Goal: Task Accomplishment & Management: Use online tool/utility

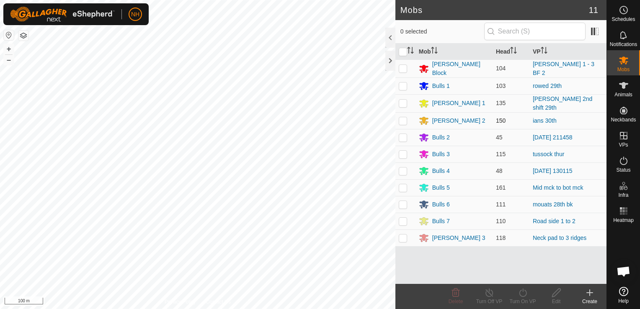
click at [402, 117] on p-checkbox at bounding box center [403, 120] width 8 height 7
checkbox input "true"
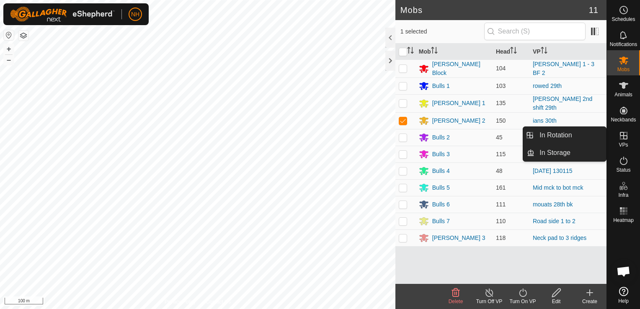
click at [626, 138] on icon at bounding box center [624, 136] width 8 height 8
click at [554, 136] on link "In Rotation" at bounding box center [570, 135] width 72 height 17
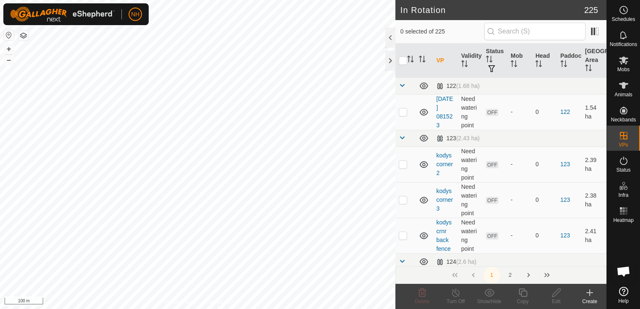
click at [588, 296] on icon at bounding box center [590, 293] width 10 height 10
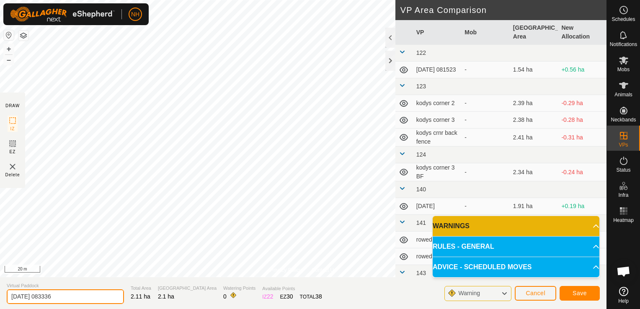
click at [79, 299] on input "2025-08-30 083336" at bounding box center [65, 296] width 117 height 15
type input "2"
type input "[PERSON_NAME] 30th bk"
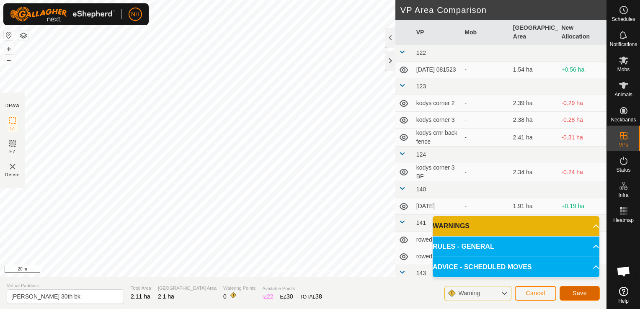
click at [585, 295] on span "Save" at bounding box center [579, 293] width 14 height 7
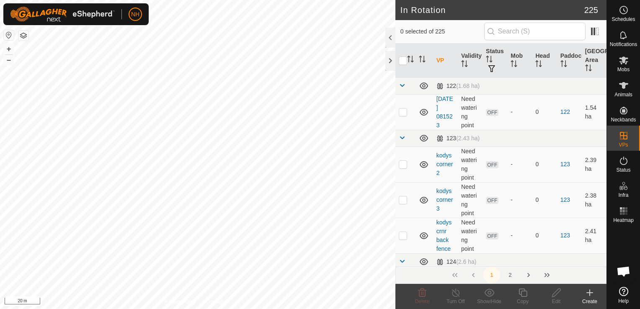
click at [618, 64] on icon at bounding box center [623, 60] width 10 height 10
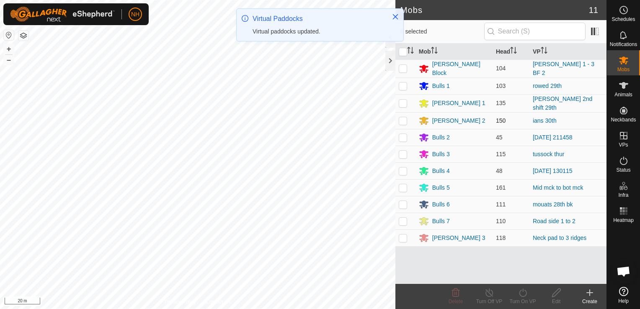
click at [402, 117] on p-checkbox at bounding box center [403, 120] width 8 height 7
checkbox input "false"
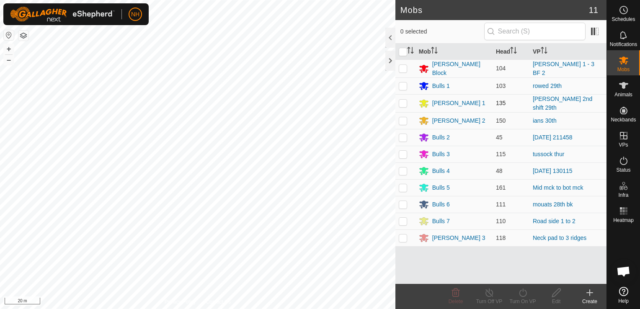
click at [402, 101] on p-checkbox at bounding box center [403, 103] width 8 height 7
checkbox input "true"
click at [521, 293] on icon at bounding box center [523, 293] width 10 height 10
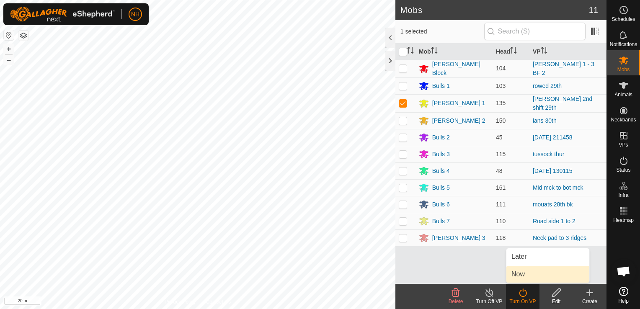
click at [521, 271] on link "Now" at bounding box center [547, 274] width 83 height 17
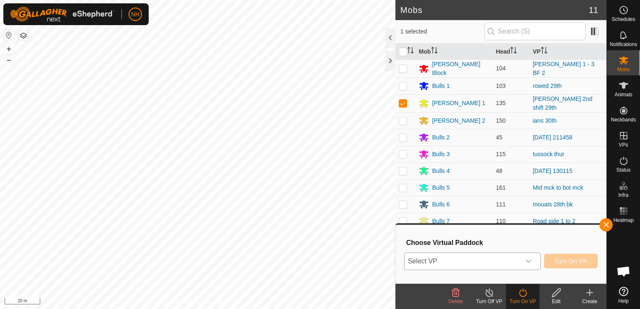
click at [489, 259] on span "Select VP" at bounding box center [463, 261] width 116 height 17
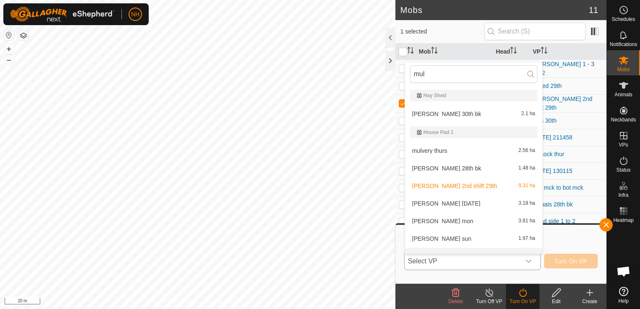
scroll to position [11, 0]
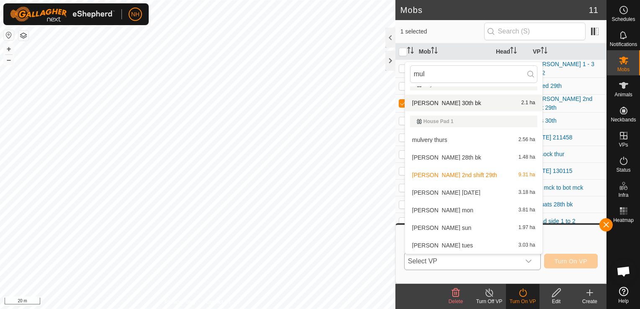
type input "mul"
click at [441, 101] on li "mulvey 30th bk 2.1 ha" at bounding box center [473, 103] width 137 height 17
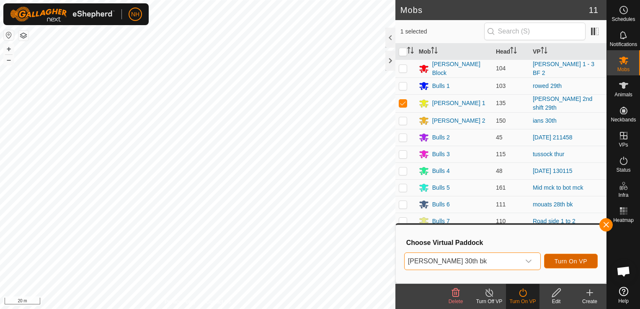
click at [579, 260] on span "Turn On VP" at bounding box center [570, 261] width 33 height 7
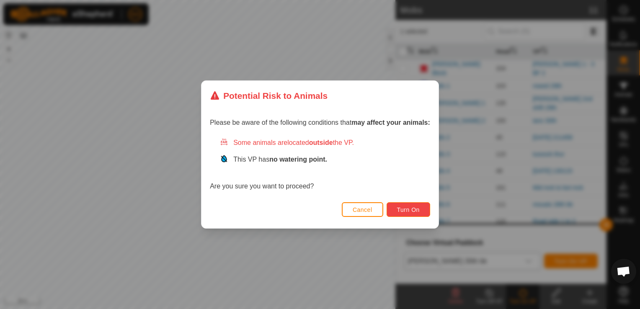
click at [402, 207] on span "Turn On" at bounding box center [408, 209] width 23 height 7
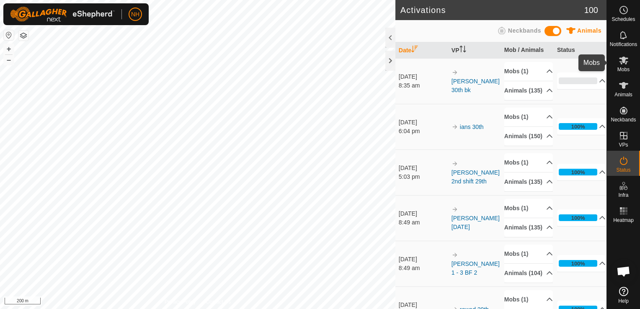
click at [623, 62] on icon at bounding box center [623, 61] width 9 height 8
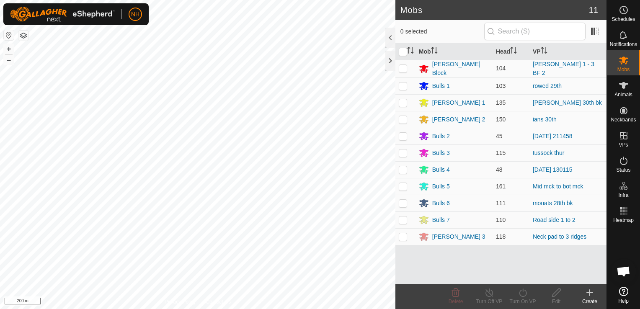
click at [404, 83] on p-checkbox at bounding box center [403, 85] width 8 height 7
checkbox input "true"
click at [519, 294] on icon at bounding box center [523, 293] width 10 height 10
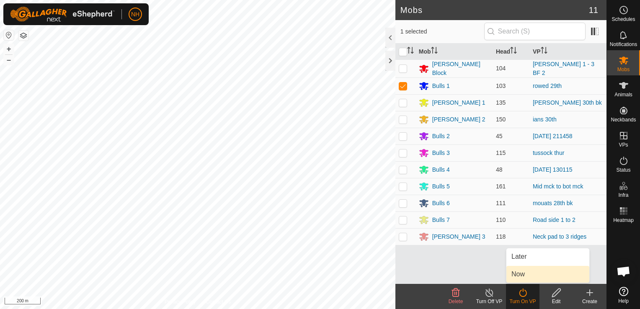
click at [526, 273] on link "Now" at bounding box center [547, 274] width 83 height 17
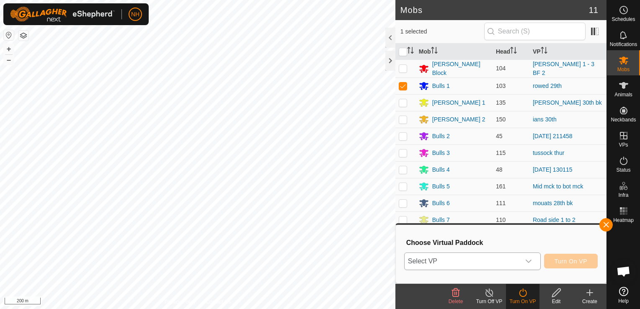
click at [515, 260] on span "Select VP" at bounding box center [463, 261] width 116 height 17
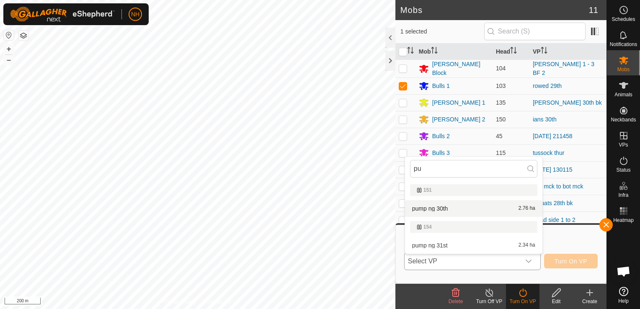
type input "pu"
click at [458, 212] on li "pump ng 30th 2.76 ha" at bounding box center [473, 208] width 137 height 17
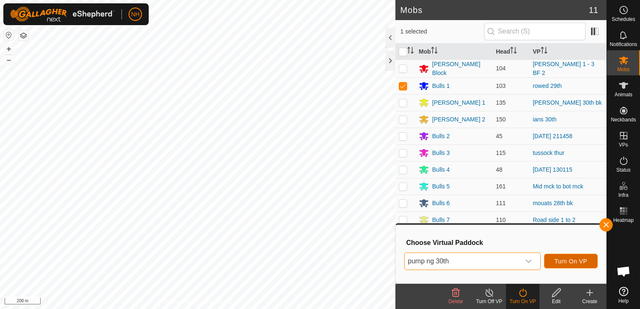
click at [565, 258] on span "Turn On VP" at bounding box center [570, 261] width 33 height 7
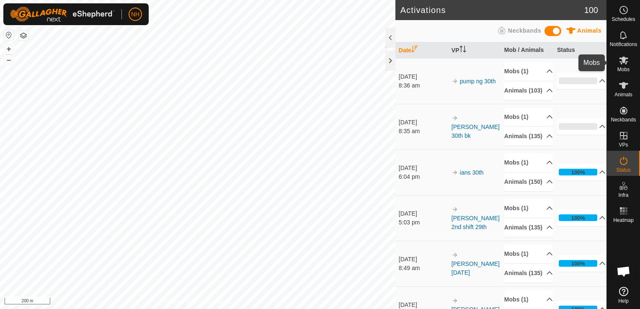
click at [622, 62] on icon at bounding box center [623, 61] width 9 height 8
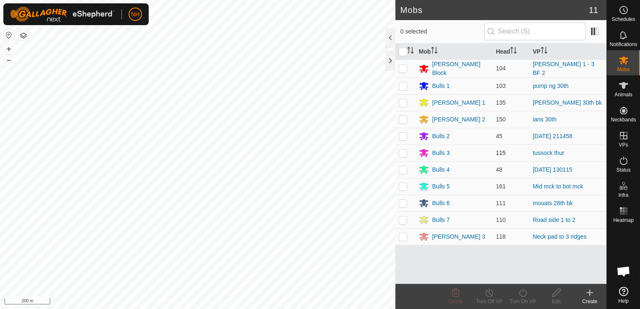
click at [403, 152] on p-checkbox at bounding box center [403, 152] width 8 height 7
checkbox input "true"
click at [524, 294] on icon at bounding box center [523, 293] width 10 height 10
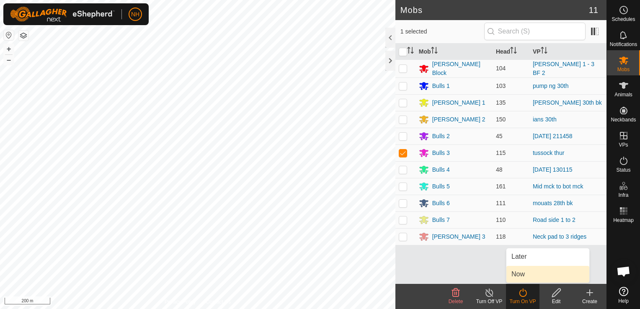
click at [521, 276] on link "Now" at bounding box center [547, 274] width 83 height 17
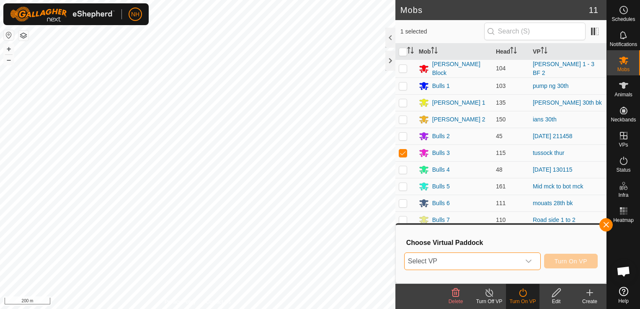
click at [485, 259] on span "Select VP" at bounding box center [463, 261] width 116 height 17
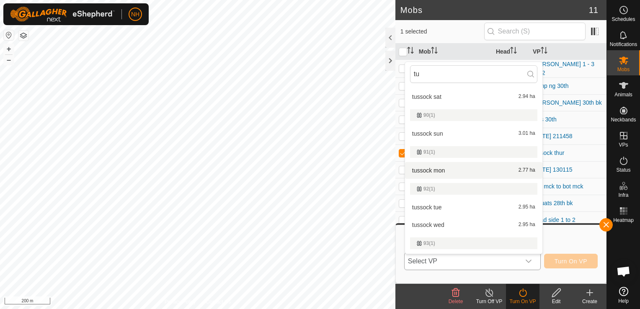
scroll to position [168, 0]
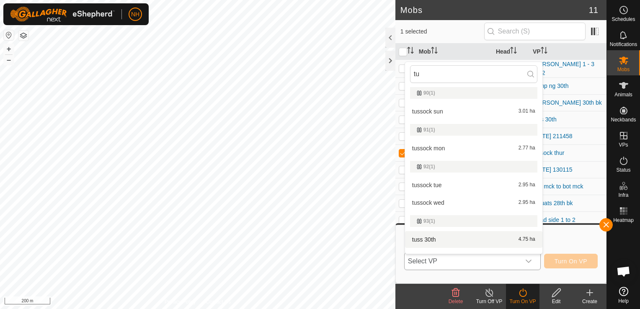
type input "tu"
click at [433, 241] on li "tuss 30th 4.75 ha" at bounding box center [473, 239] width 137 height 17
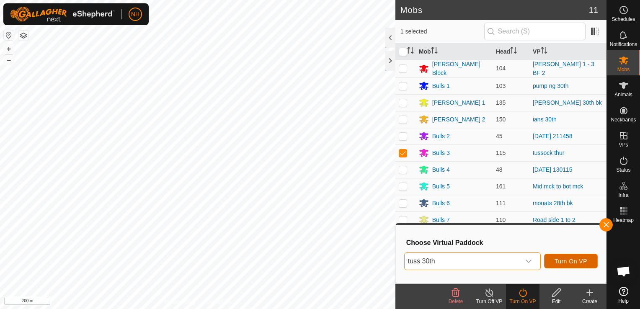
click at [562, 260] on span "Turn On VP" at bounding box center [570, 261] width 33 height 7
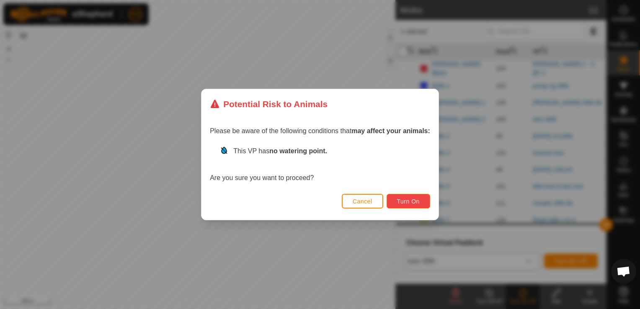
click at [407, 198] on span "Turn On" at bounding box center [408, 201] width 23 height 7
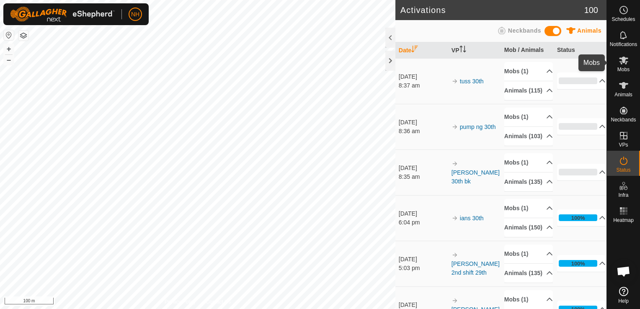
click at [622, 59] on icon at bounding box center [623, 61] width 9 height 8
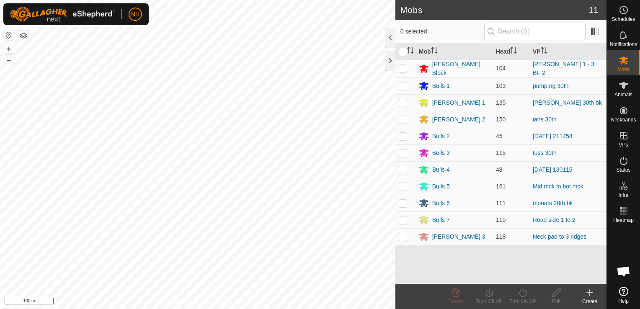
click at [404, 200] on p-checkbox at bounding box center [403, 203] width 8 height 7
checkbox input "true"
click at [519, 292] on icon at bounding box center [523, 293] width 10 height 10
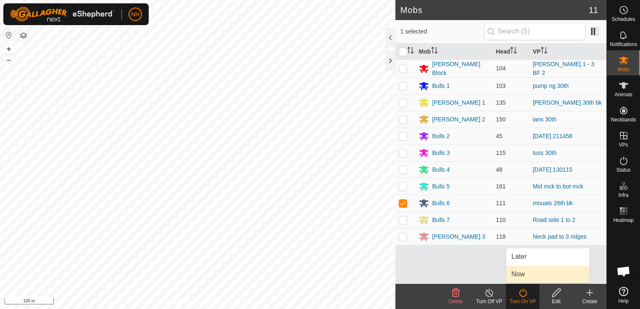
click at [516, 272] on link "Now" at bounding box center [547, 274] width 83 height 17
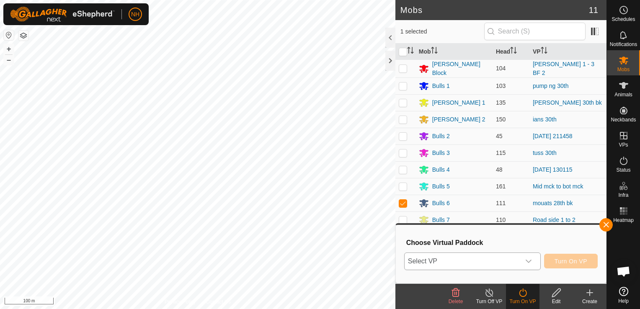
click at [501, 260] on span "Select VP" at bounding box center [463, 261] width 116 height 17
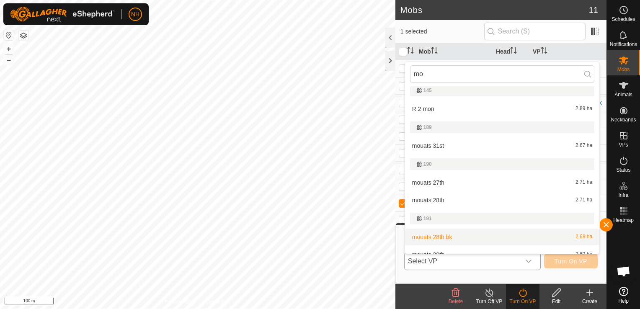
scroll to position [84, 0]
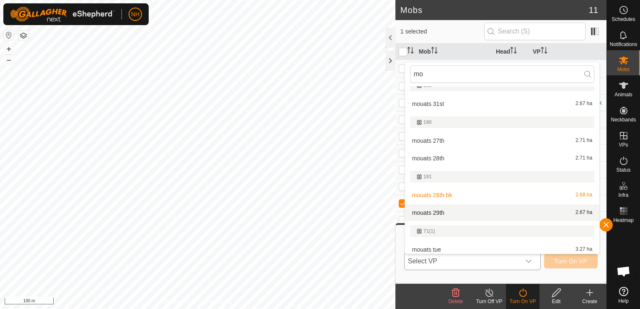
type input "mo"
click at [440, 214] on li "mouats 29th 2.67 ha" at bounding box center [502, 212] width 194 height 17
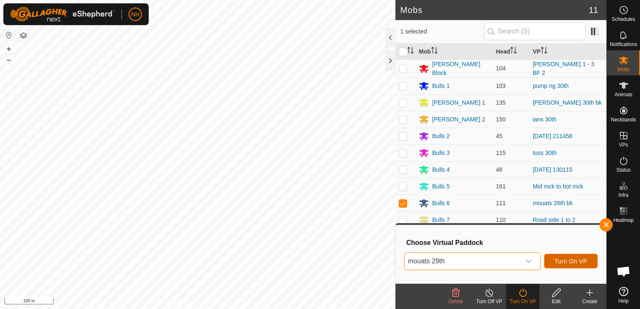
click at [573, 259] on span "Turn On VP" at bounding box center [570, 261] width 33 height 7
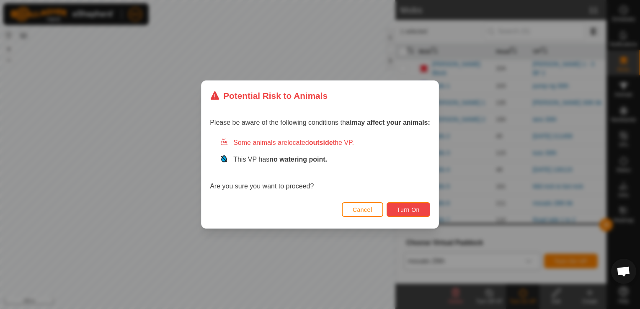
click at [400, 204] on button "Turn On" at bounding box center [409, 209] width 44 height 15
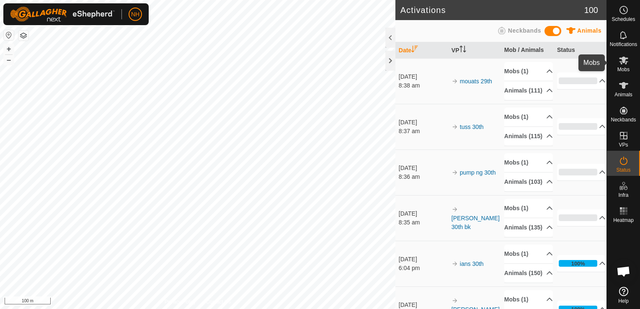
click at [626, 62] on icon at bounding box center [623, 61] width 9 height 8
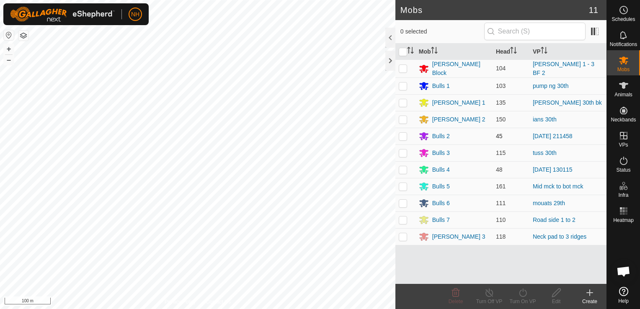
click at [403, 136] on p-checkbox at bounding box center [403, 136] width 8 height 7
checkbox input "true"
click at [521, 290] on icon at bounding box center [523, 293] width 10 height 10
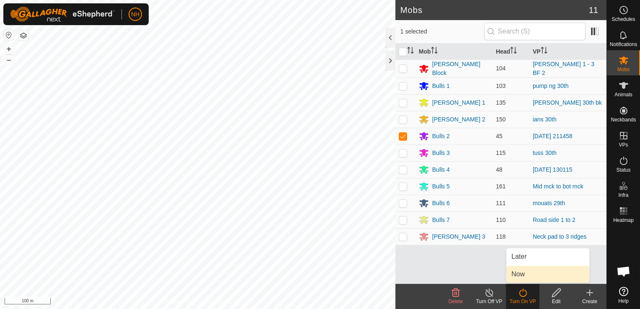
click at [521, 274] on link "Now" at bounding box center [547, 274] width 83 height 17
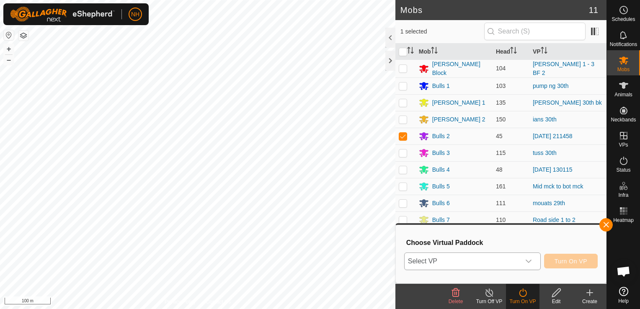
click at [472, 259] on span "Select VP" at bounding box center [463, 261] width 116 height 17
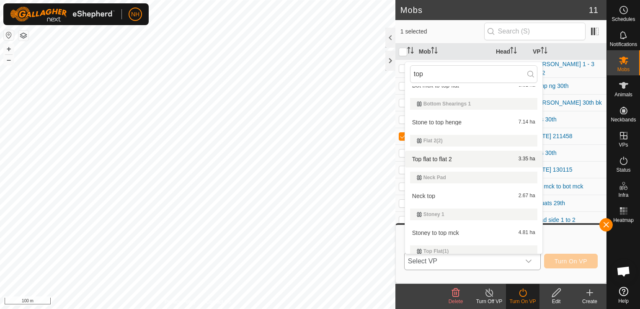
scroll to position [42, 0]
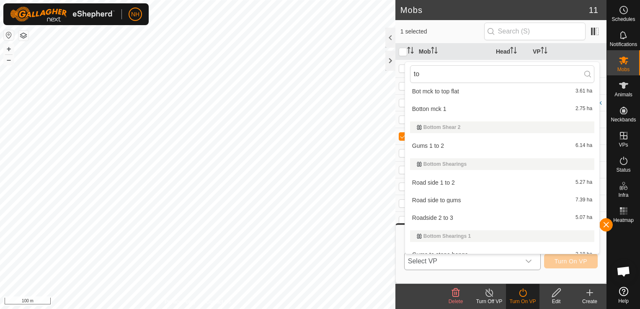
type input "t"
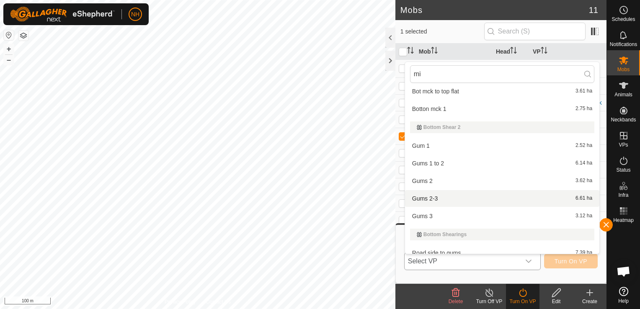
scroll to position [0, 0]
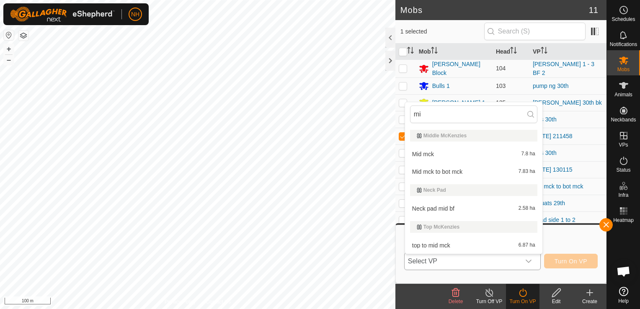
type input "m"
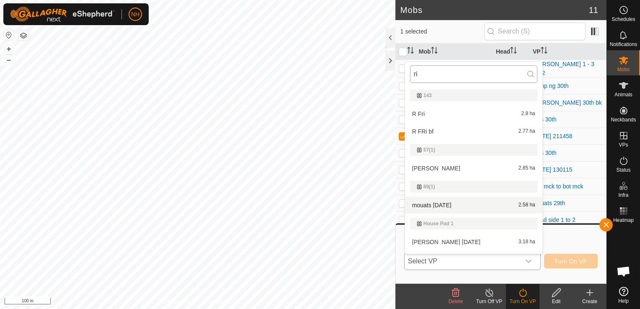
type input "r"
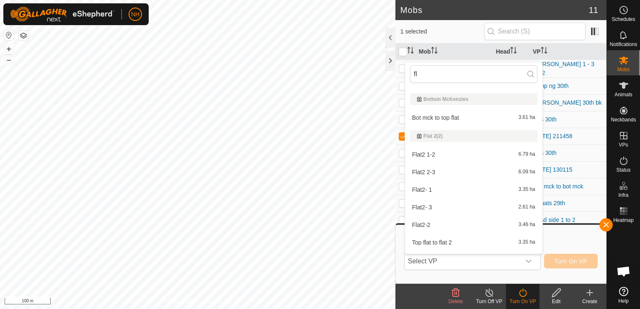
scroll to position [182, 0]
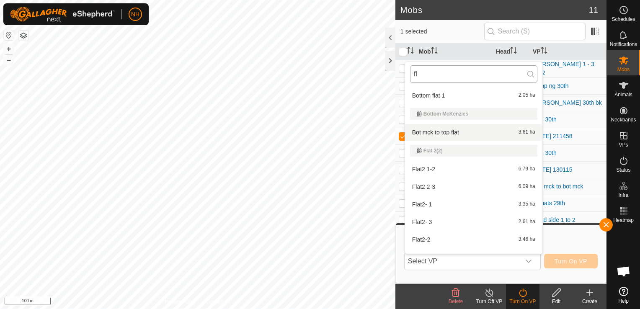
type input "f"
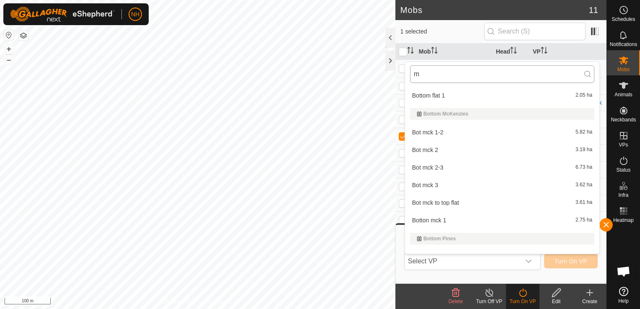
scroll to position [642, 0]
type input "mi"
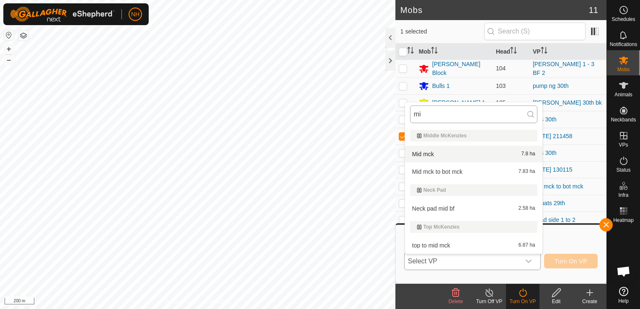
type input "m"
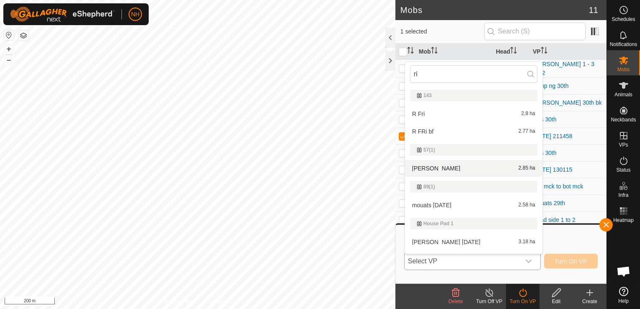
type input "ri"
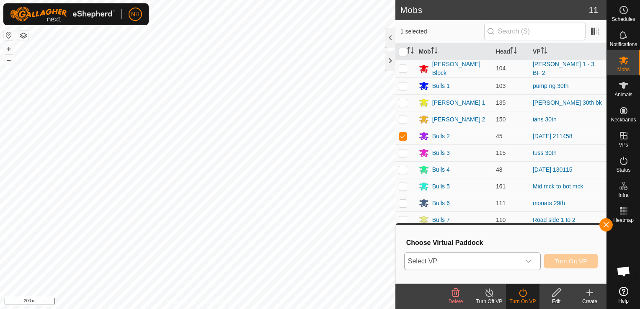
click at [402, 183] on p-checkbox at bounding box center [403, 186] width 8 height 7
checkbox input "true"
click at [404, 134] on p-checkbox at bounding box center [403, 136] width 8 height 7
checkbox input "false"
click at [463, 260] on span "Select VP" at bounding box center [463, 261] width 116 height 17
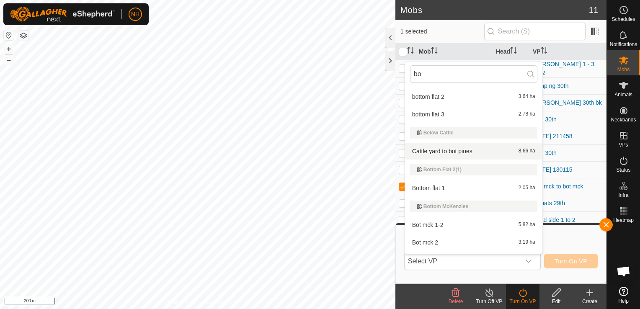
scroll to position [126, 0]
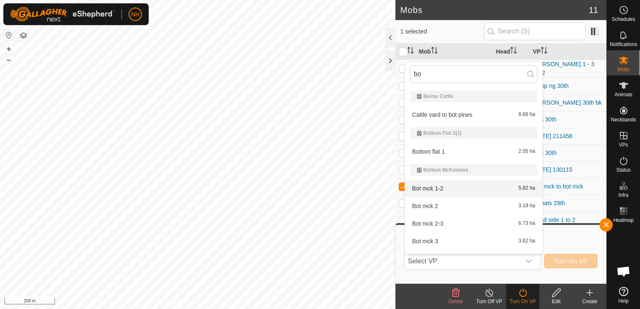
type input "bo"
click at [432, 186] on li "Bot mck 1-2 5.82 ha" at bounding box center [473, 188] width 137 height 17
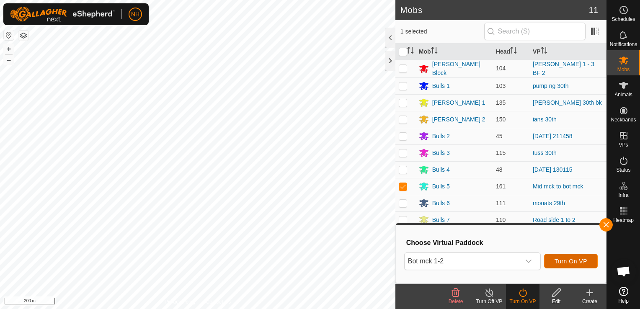
click at [566, 259] on span "Turn On VP" at bounding box center [570, 261] width 33 height 7
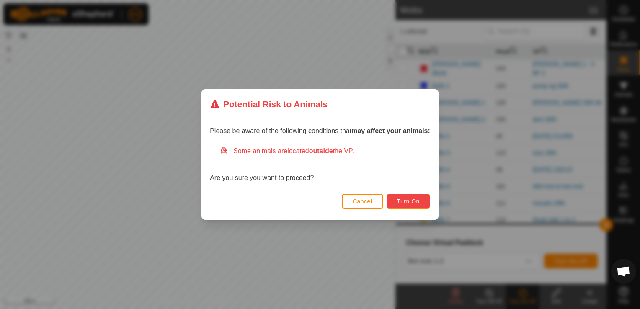
click at [408, 201] on span "Turn On" at bounding box center [408, 201] width 23 height 7
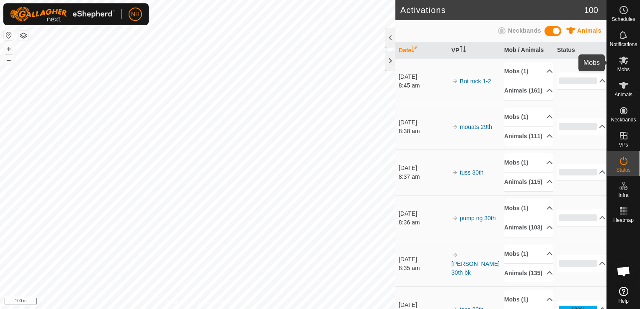
click at [622, 61] on icon at bounding box center [623, 61] width 9 height 8
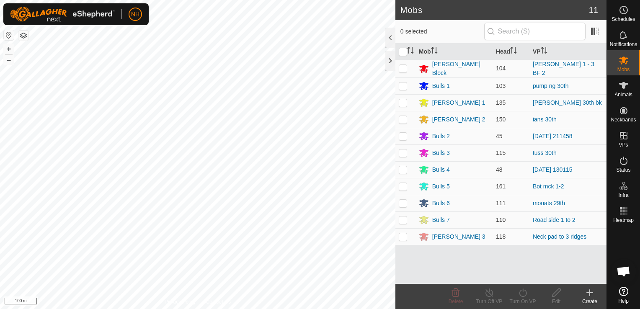
click at [403, 217] on p-checkbox at bounding box center [403, 219] width 8 height 7
checkbox input "true"
click at [521, 293] on icon at bounding box center [523, 293] width 10 height 10
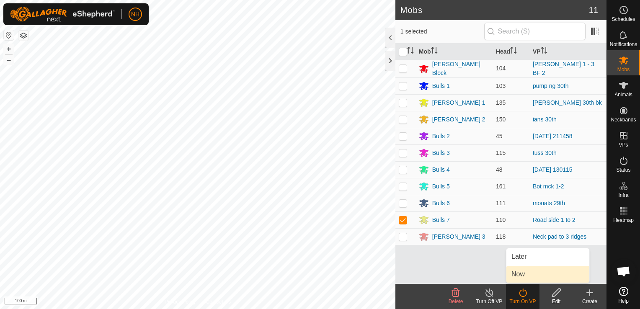
click at [519, 274] on link "Now" at bounding box center [547, 274] width 83 height 17
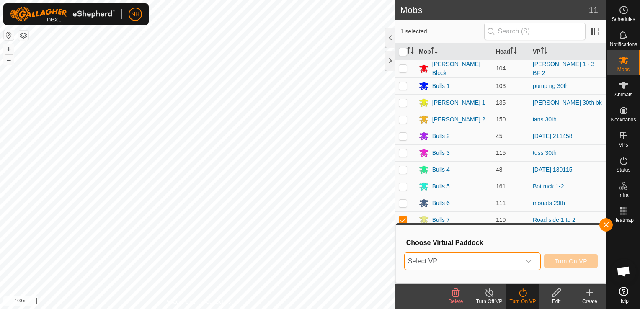
click at [518, 260] on span "Select VP" at bounding box center [463, 261] width 116 height 17
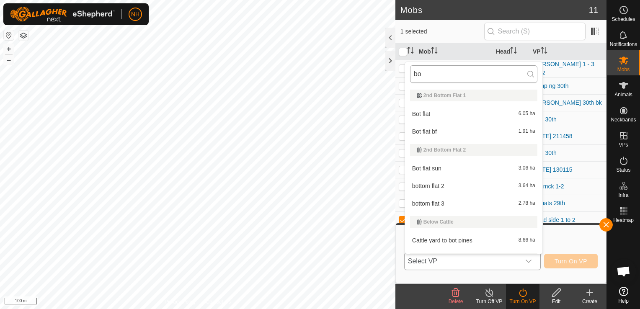
type input "b"
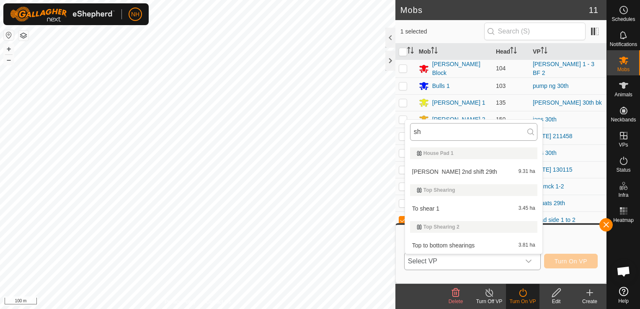
type input "s"
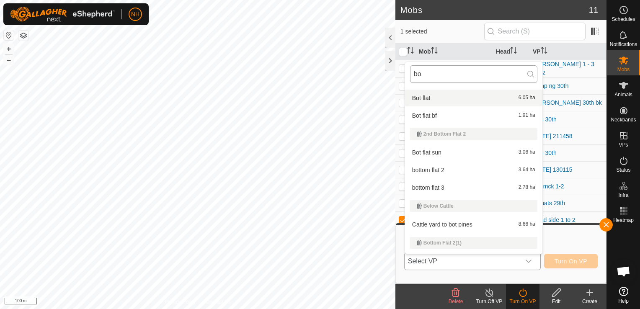
scroll to position [0, 0]
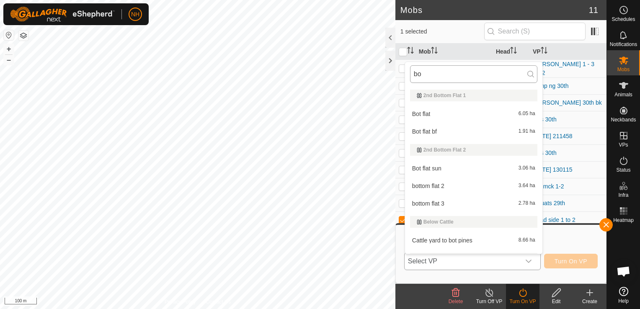
type input "b"
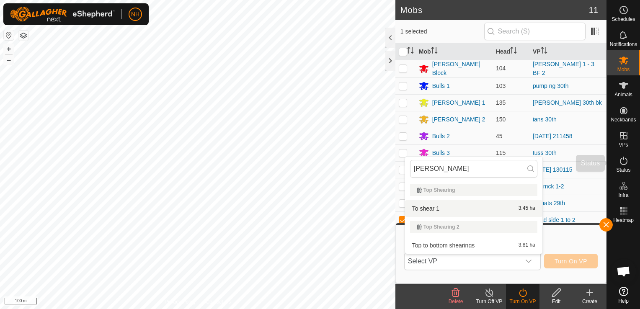
type input "[PERSON_NAME]"
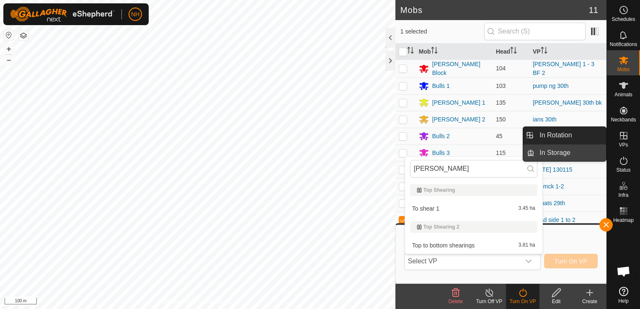
click at [562, 152] on link "In Storage" at bounding box center [570, 152] width 72 height 17
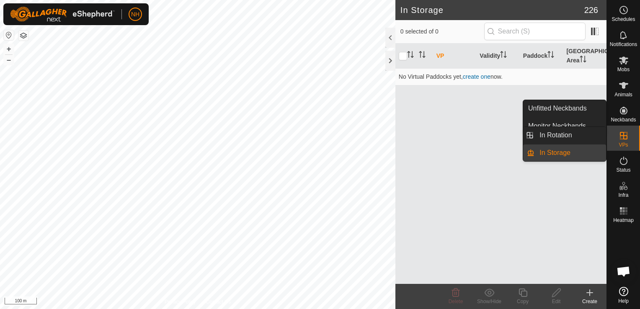
click at [621, 137] on icon at bounding box center [623, 136] width 10 height 10
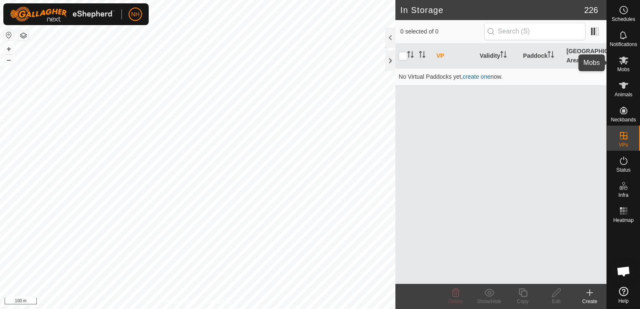
click at [623, 59] on icon at bounding box center [623, 61] width 9 height 8
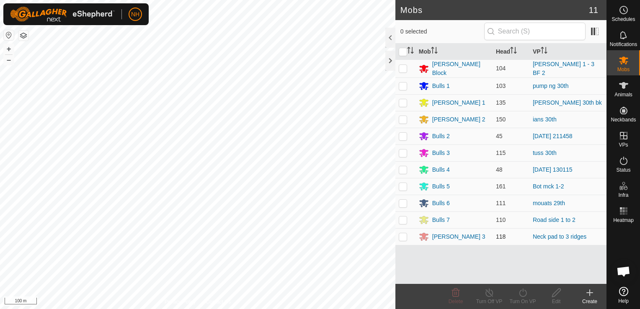
click at [403, 235] on p-checkbox at bounding box center [403, 236] width 8 height 7
checkbox input "true"
click at [523, 293] on icon at bounding box center [523, 293] width 10 height 10
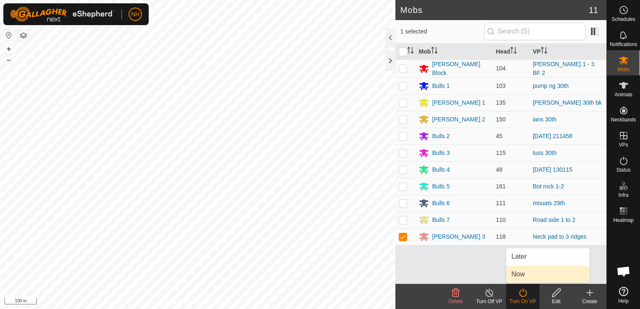
click at [519, 272] on link "Now" at bounding box center [547, 274] width 83 height 17
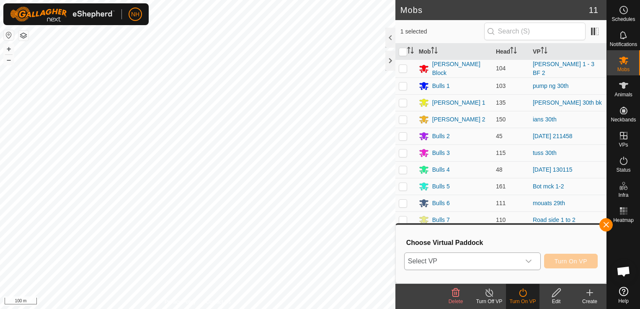
click at [432, 263] on span "Select VP" at bounding box center [463, 261] width 116 height 17
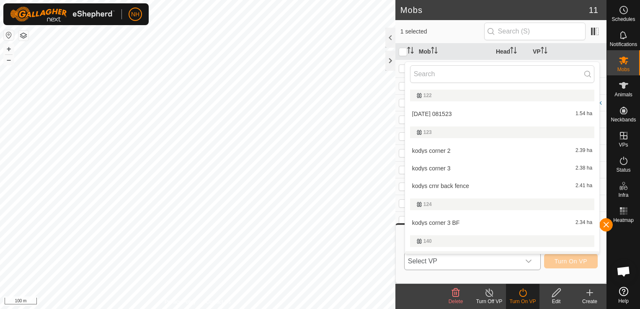
scroll to position [14, 0]
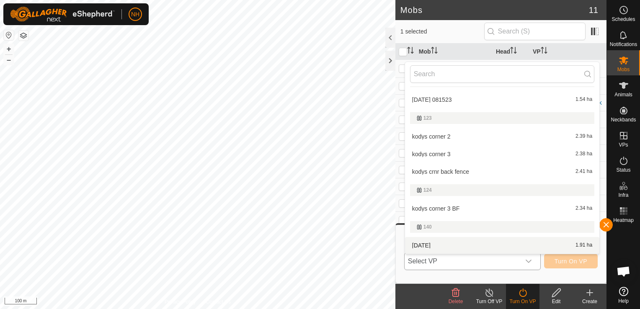
click at [443, 263] on span "Select VP" at bounding box center [463, 261] width 116 height 17
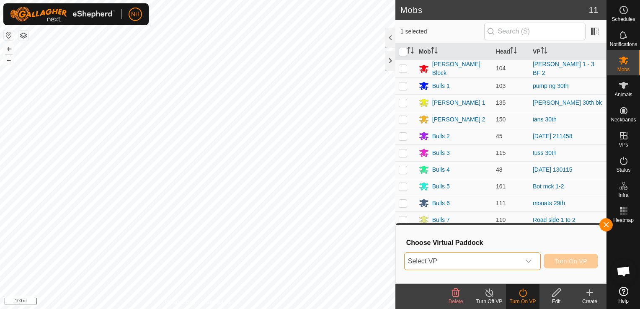
click at [452, 261] on span "Select VP" at bounding box center [463, 261] width 116 height 17
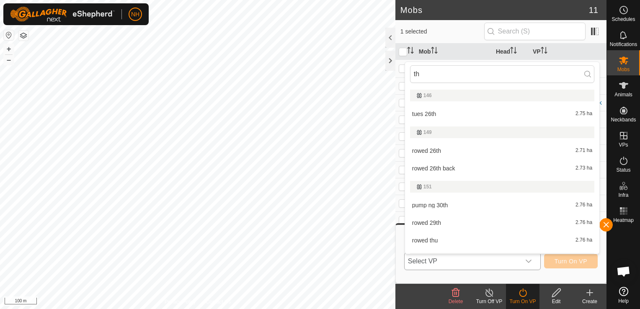
type input "t"
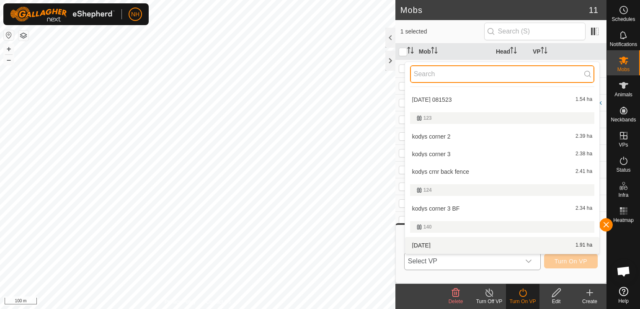
click at [454, 71] on input "text" at bounding box center [502, 74] width 184 height 18
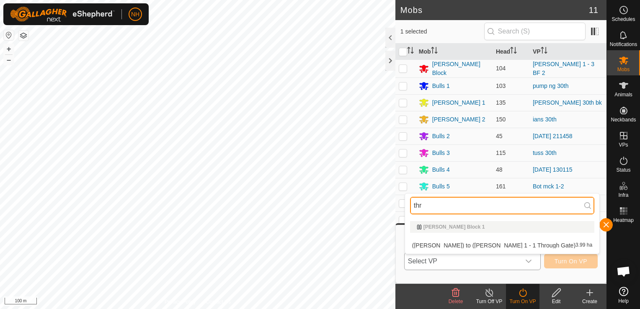
scroll to position [0, 0]
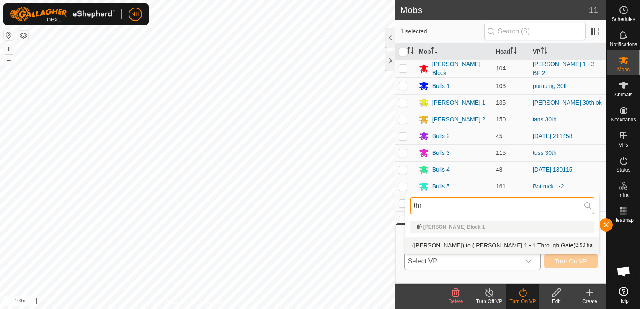
type input "thr"
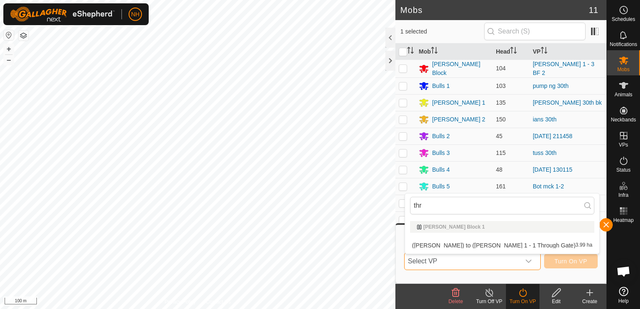
click at [474, 260] on span "Select VP" at bounding box center [463, 261] width 116 height 17
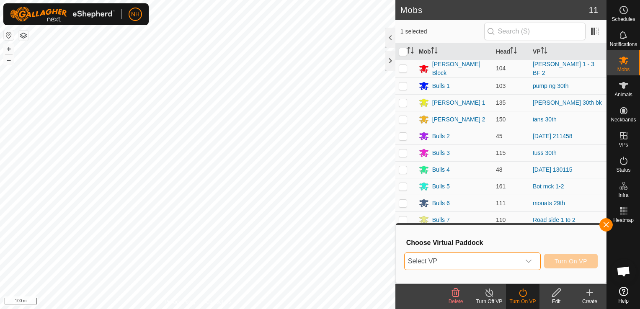
click at [474, 260] on span "Select VP" at bounding box center [463, 261] width 116 height 17
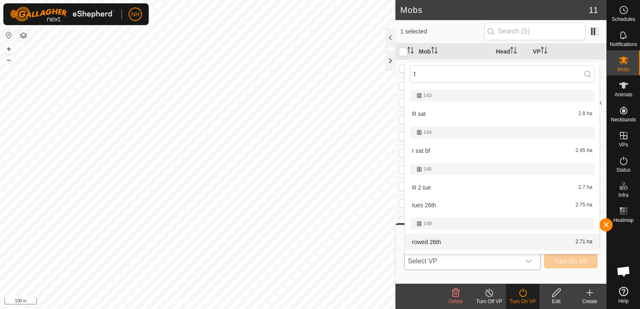
scroll to position [14, 0]
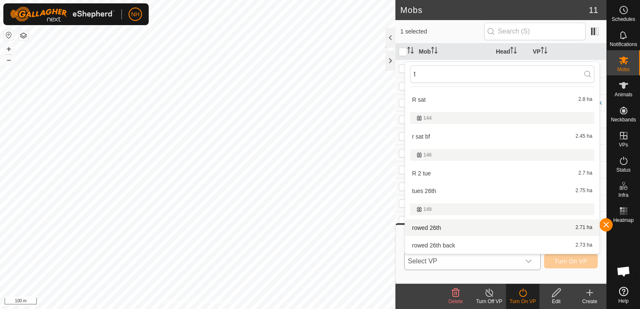
type input "t"
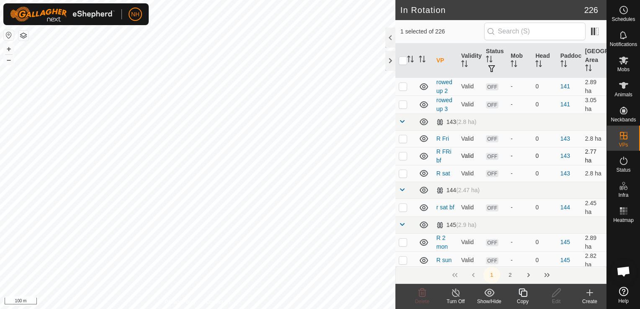
scroll to position [293, 0]
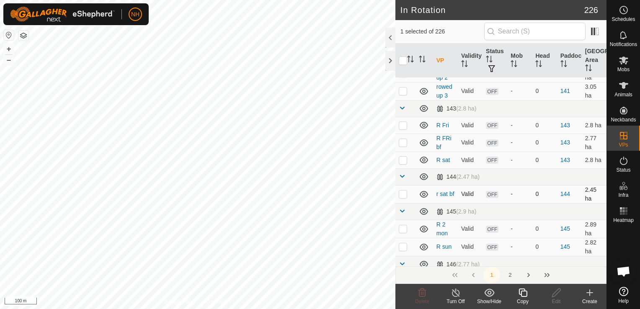
checkbox input "false"
checkbox input "true"
checkbox input "false"
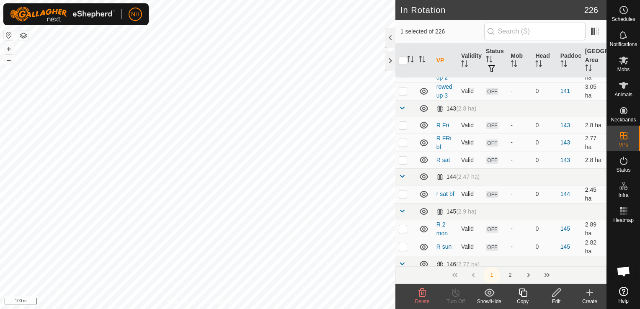
checkbox input "true"
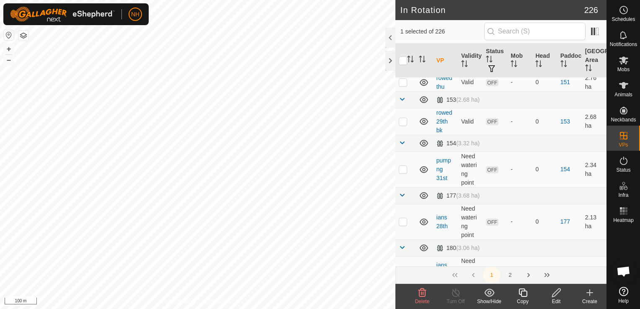
scroll to position [670, 0]
click at [513, 31] on input "text" at bounding box center [534, 32] width 101 height 18
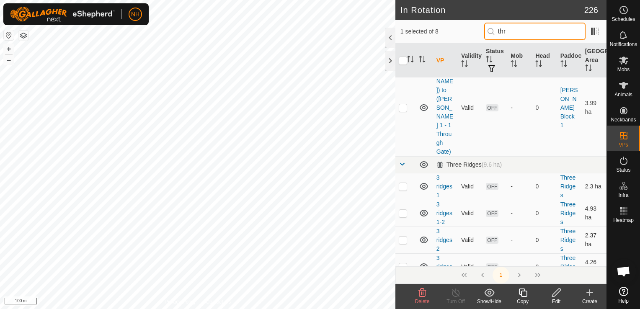
scroll to position [18, 0]
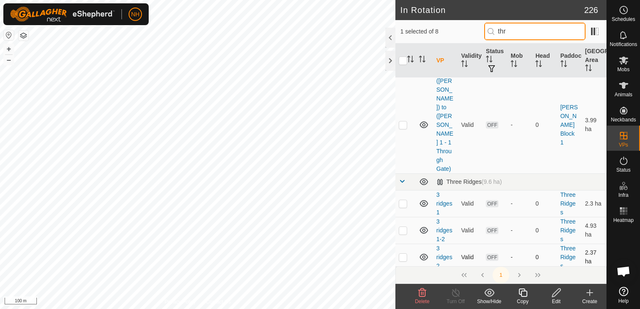
type input "thr"
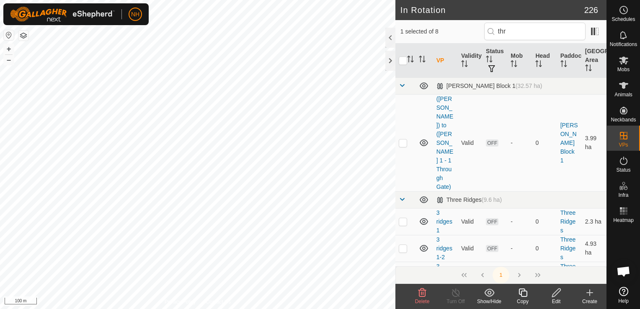
click at [402, 229] on tbody "[PERSON_NAME] Block 1 (32.57 ha) ([PERSON_NAME]) to ([PERSON_NAME] 1 - 1 Throug…" at bounding box center [500, 236] width 211 height 318
click at [402, 245] on p-checkbox at bounding box center [403, 248] width 8 height 7
checkbox input "true"
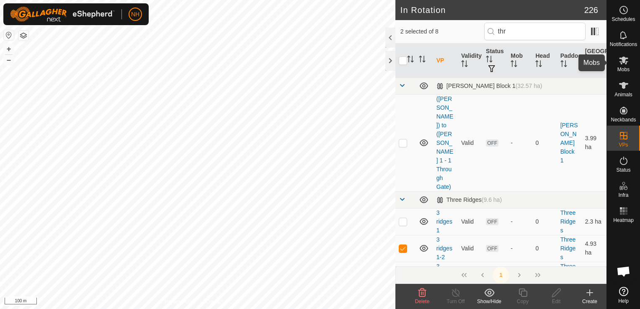
click at [621, 64] on icon at bounding box center [623, 60] width 10 height 10
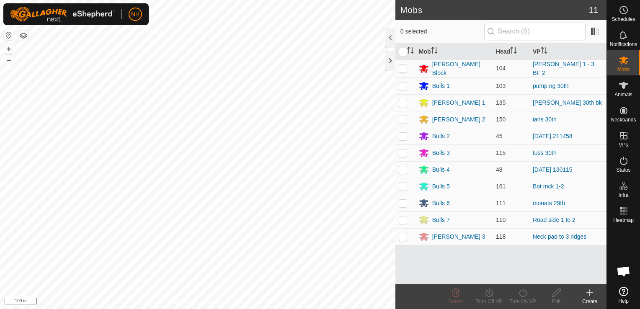
click at [402, 236] on p-checkbox at bounding box center [403, 236] width 8 height 7
checkbox input "true"
click at [522, 294] on icon at bounding box center [523, 293] width 10 height 10
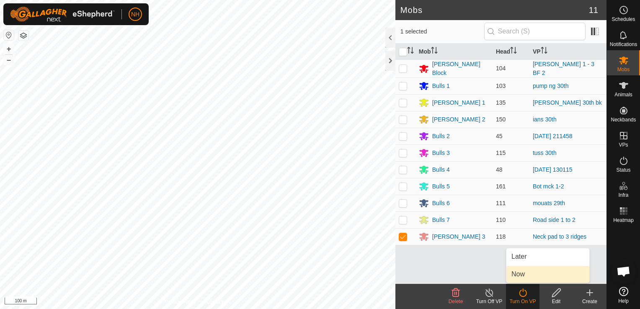
click at [521, 273] on link "Now" at bounding box center [547, 274] width 83 height 17
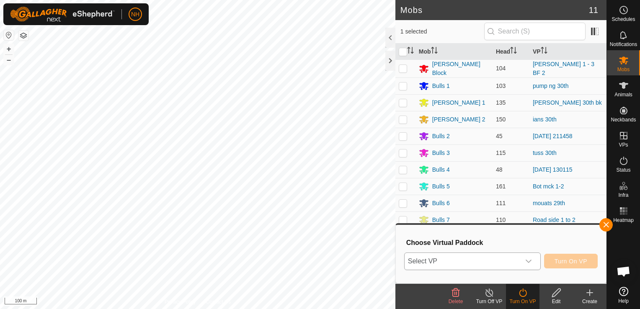
click at [497, 260] on span "Select VP" at bounding box center [463, 261] width 116 height 17
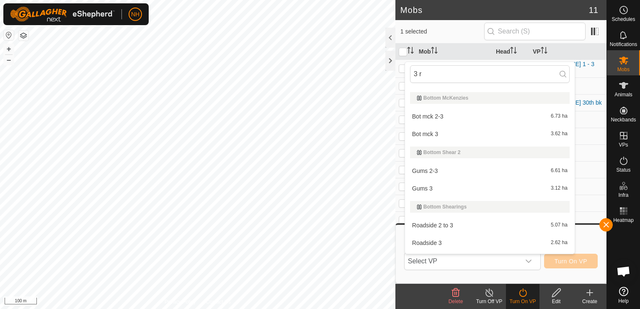
scroll to position [11, 0]
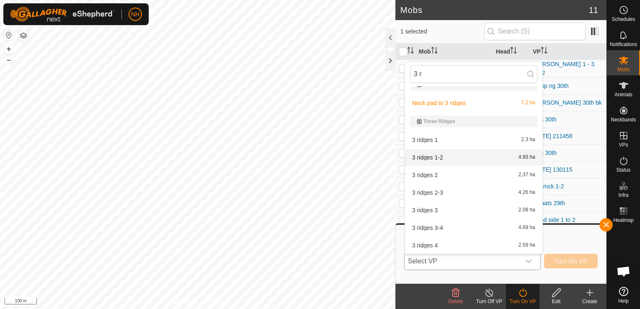
type input "3 r"
click at [429, 157] on li "3 ridges 1-2 4.93 ha" at bounding box center [473, 157] width 137 height 17
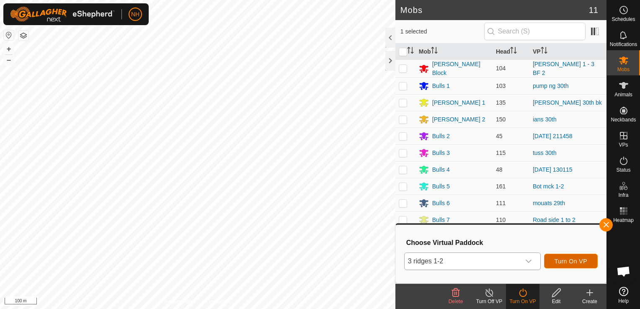
click at [565, 257] on button "Turn On VP" at bounding box center [571, 261] width 54 height 15
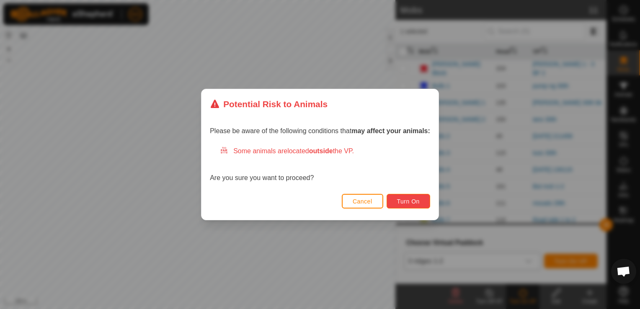
click at [417, 201] on span "Turn On" at bounding box center [408, 201] width 23 height 7
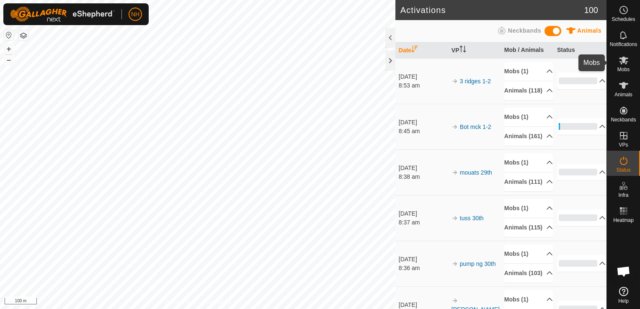
click at [625, 62] on icon at bounding box center [623, 60] width 10 height 10
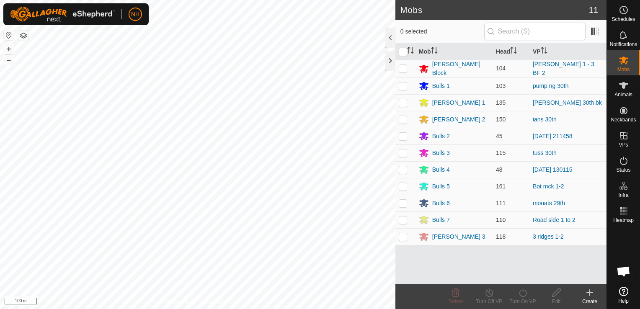
click at [403, 217] on p-checkbox at bounding box center [403, 219] width 8 height 7
checkbox input "true"
click at [521, 293] on icon at bounding box center [523, 293] width 10 height 10
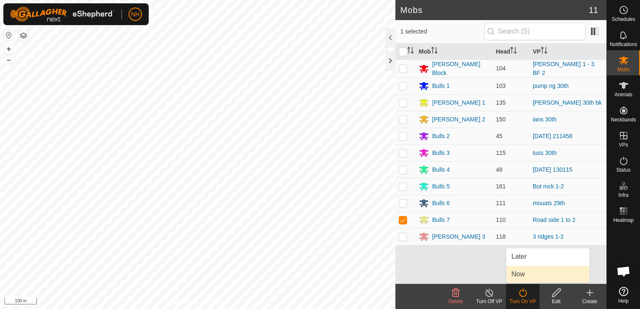
click at [518, 278] on link "Now" at bounding box center [547, 274] width 83 height 17
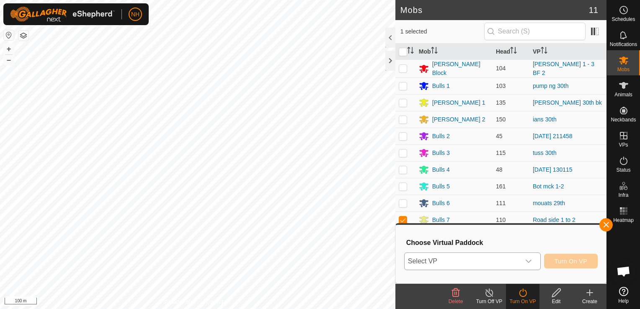
click at [500, 259] on span "Select VP" at bounding box center [463, 261] width 116 height 17
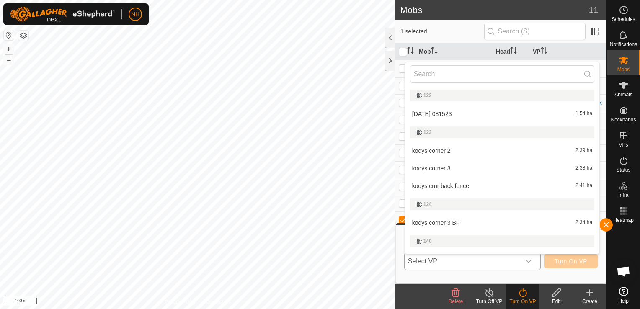
click at [500, 259] on span "Select VP" at bounding box center [463, 261] width 116 height 17
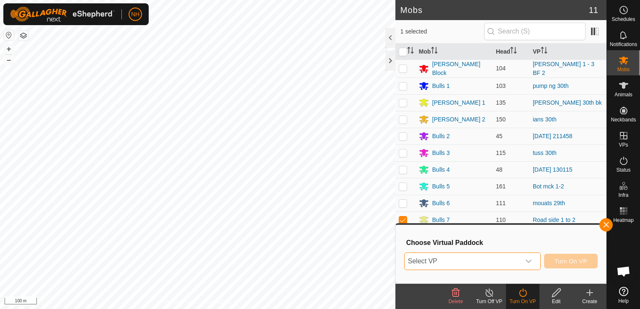
click at [500, 259] on span "Select VP" at bounding box center [463, 261] width 116 height 17
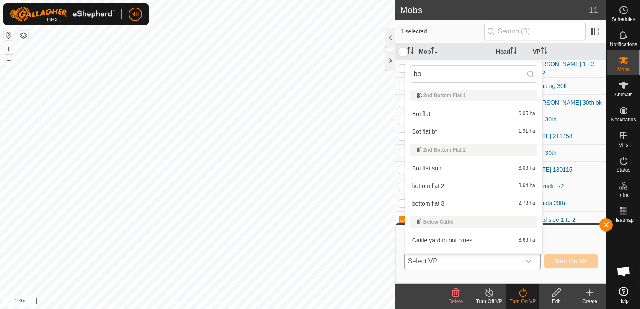
type input "b"
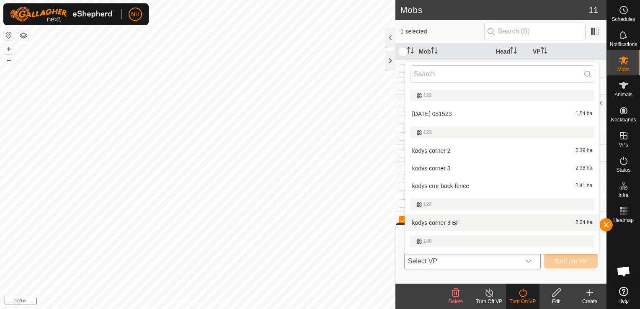
scroll to position [14, 0]
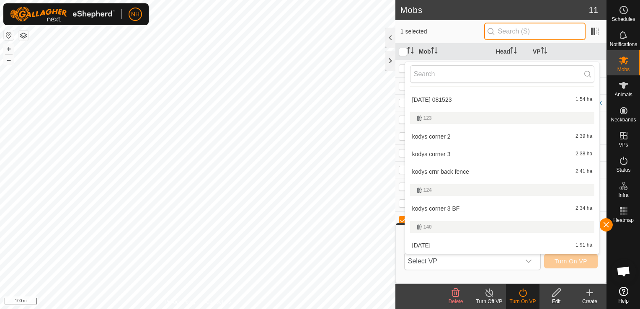
click at [511, 31] on input "text" at bounding box center [534, 32] width 101 height 18
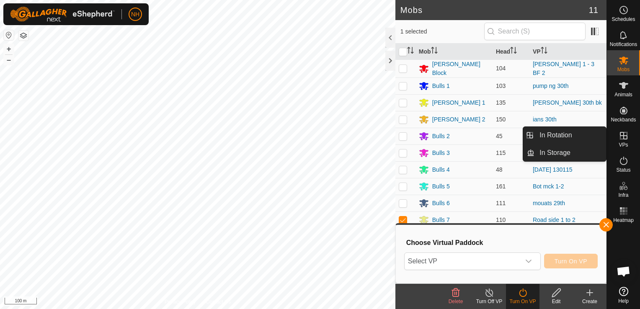
click at [622, 140] on icon at bounding box center [623, 136] width 10 height 10
click at [622, 139] on icon at bounding box center [623, 136] width 10 height 10
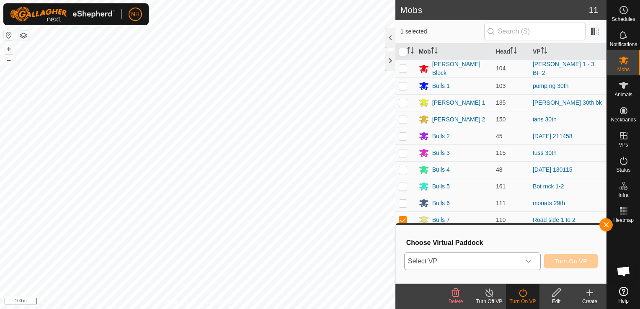
click at [447, 262] on span "Select VP" at bounding box center [463, 261] width 116 height 17
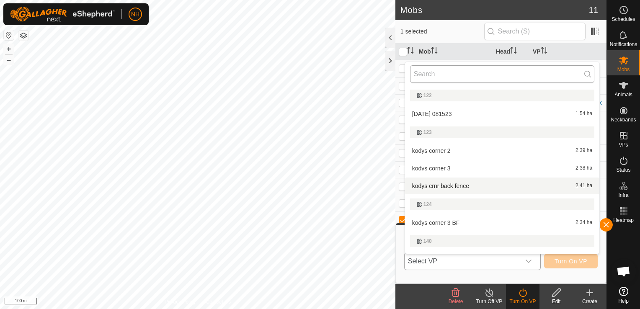
click at [444, 73] on input "text" at bounding box center [502, 74] width 184 height 18
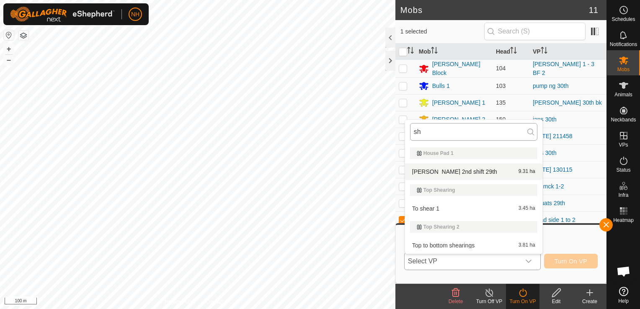
type input "s"
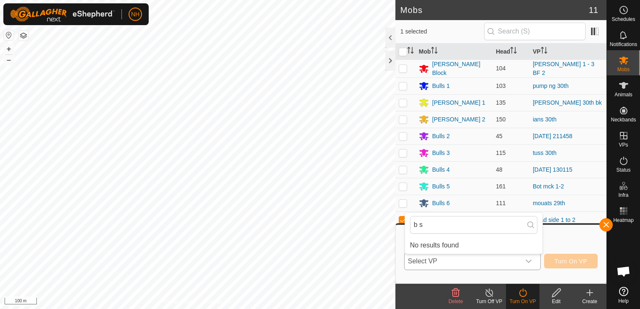
type input "b s"
click at [443, 257] on span "Select VP" at bounding box center [463, 261] width 116 height 17
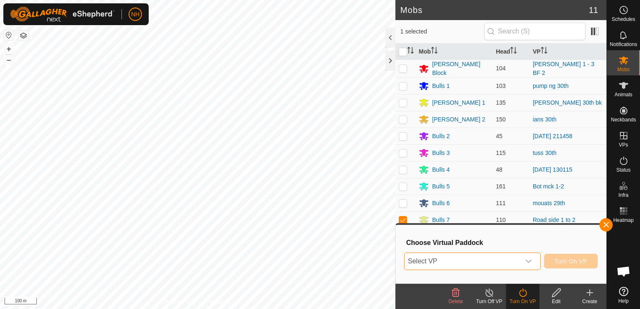
click at [443, 257] on span "Select VP" at bounding box center [463, 261] width 116 height 17
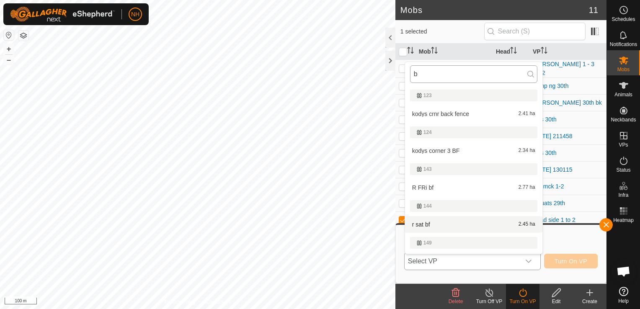
type input "b"
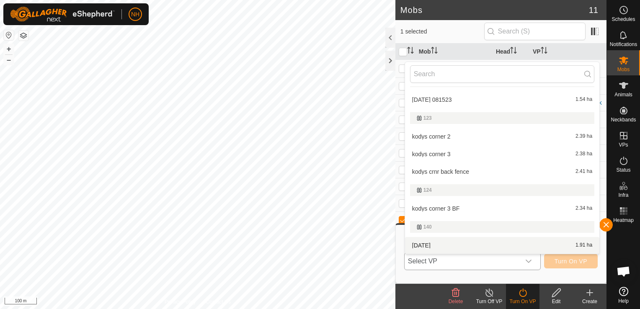
click at [444, 263] on span "Select VP" at bounding box center [463, 261] width 116 height 17
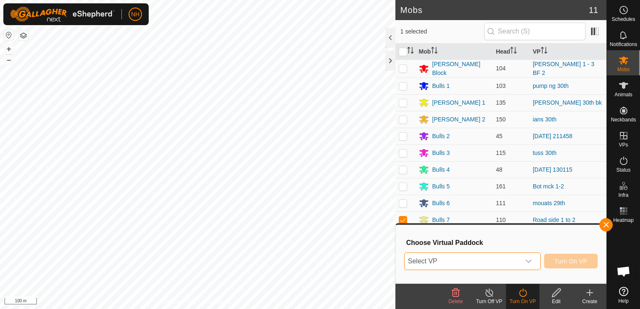
click at [443, 263] on span "Select VP" at bounding box center [463, 261] width 116 height 17
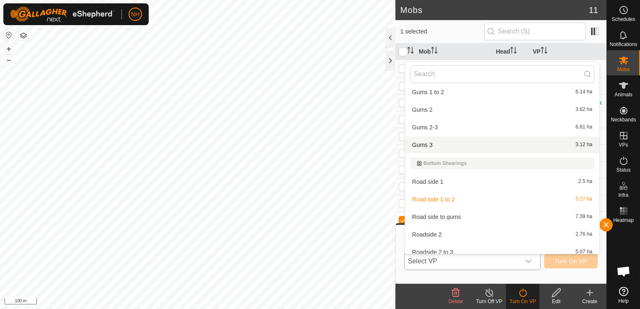
scroll to position [2434, 0]
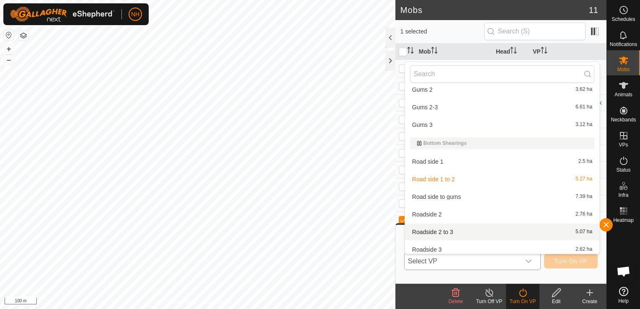
click at [430, 230] on li "Roadside 2 to 3 5.07 ha" at bounding box center [502, 232] width 194 height 17
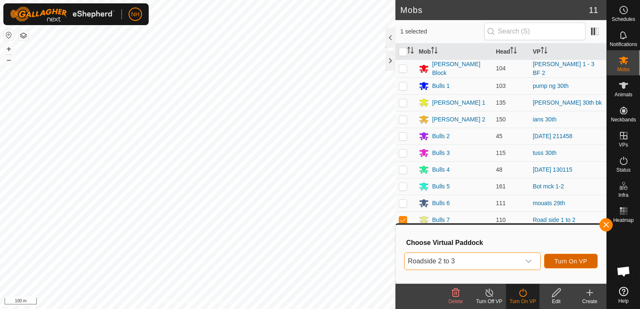
click at [572, 261] on span "Turn On VP" at bounding box center [570, 261] width 33 height 7
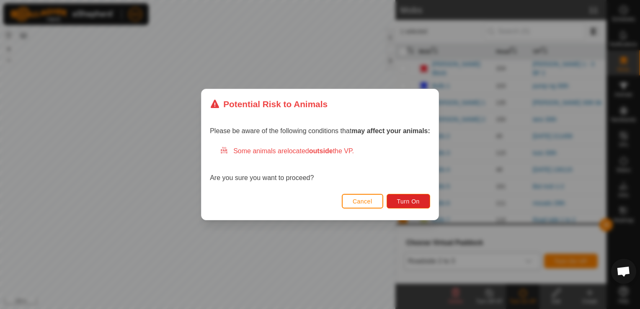
click at [398, 192] on div "Cancel Turn On" at bounding box center [319, 205] width 237 height 28
click at [405, 196] on button "Turn On" at bounding box center [409, 201] width 44 height 15
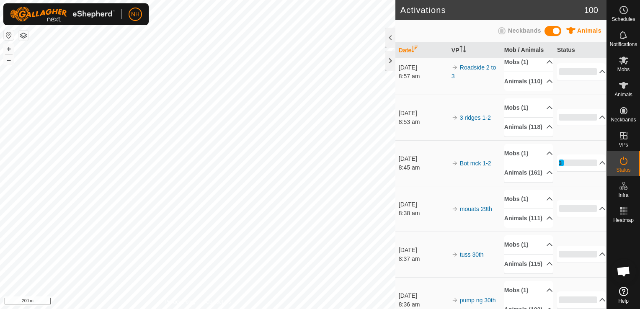
scroll to position [0, 0]
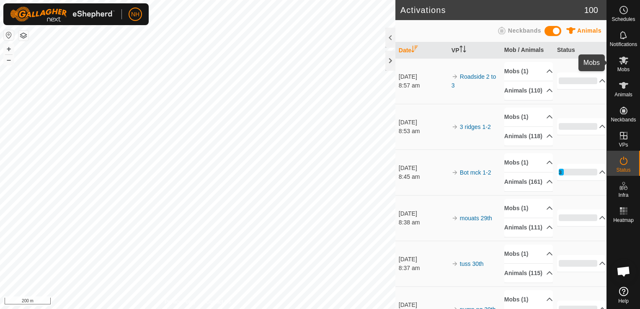
click at [624, 63] on icon at bounding box center [623, 60] width 10 height 10
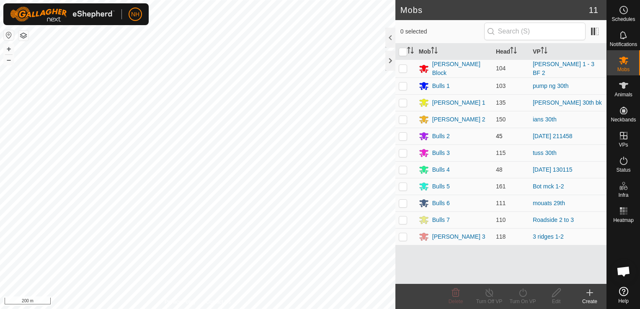
click at [402, 134] on p-checkbox at bounding box center [403, 136] width 8 height 7
checkbox input "true"
click at [523, 294] on icon at bounding box center [523, 293] width 10 height 10
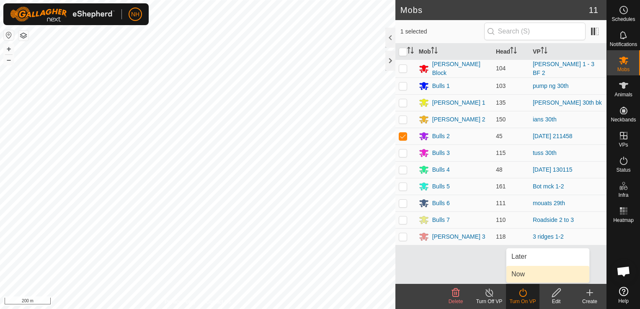
click at [520, 275] on link "Now" at bounding box center [547, 274] width 83 height 17
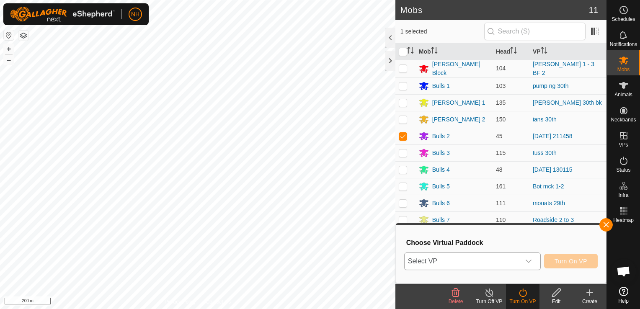
click at [479, 263] on span "Select VP" at bounding box center [463, 261] width 116 height 17
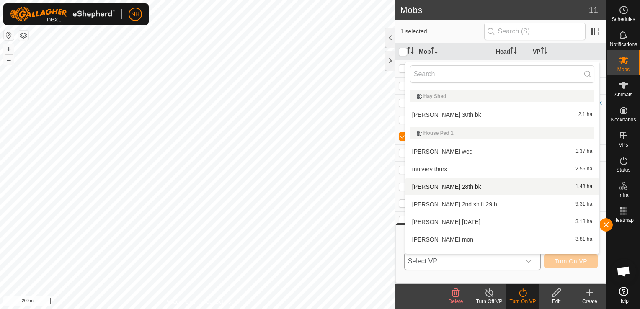
scroll to position [3085, 0]
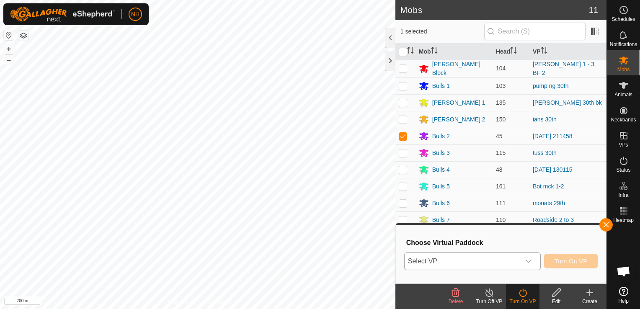
click at [442, 262] on span "Select VP" at bounding box center [463, 261] width 116 height 17
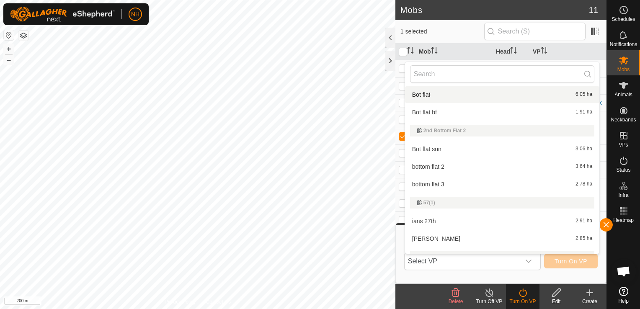
scroll to position [1119, 0]
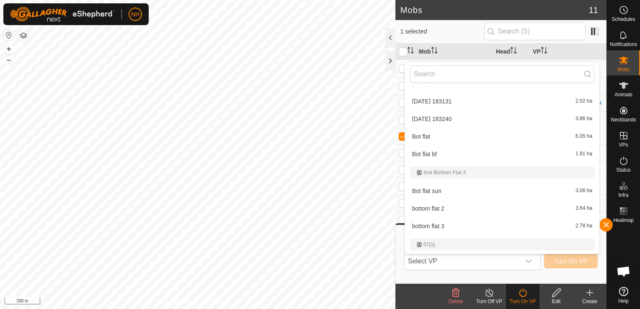
click at [419, 121] on li "[DATE] 183240 3.86 ha" at bounding box center [502, 119] width 194 height 17
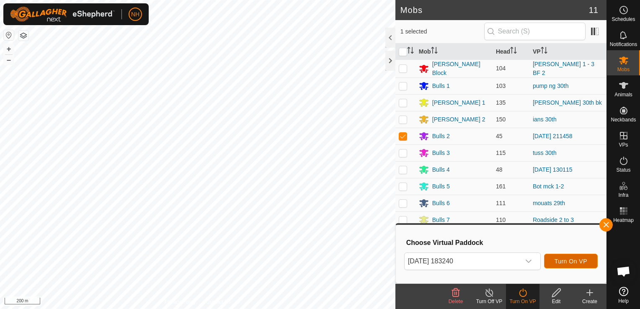
click at [561, 260] on span "Turn On VP" at bounding box center [570, 261] width 33 height 7
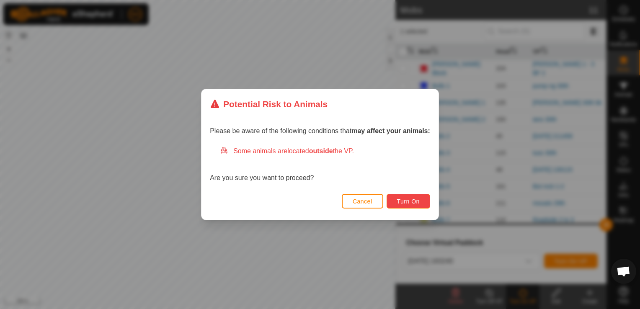
click at [410, 198] on span "Turn On" at bounding box center [408, 201] width 23 height 7
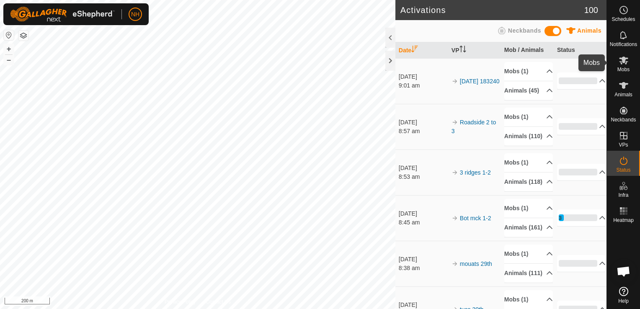
click at [621, 63] on icon at bounding box center [623, 61] width 9 height 8
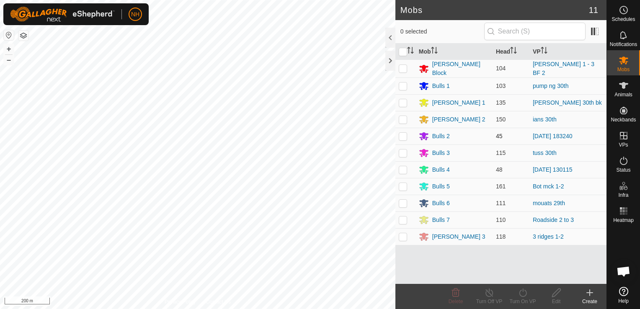
click at [401, 135] on p-checkbox at bounding box center [403, 136] width 8 height 7
checkbox input "true"
click at [525, 292] on icon at bounding box center [523, 293] width 10 height 10
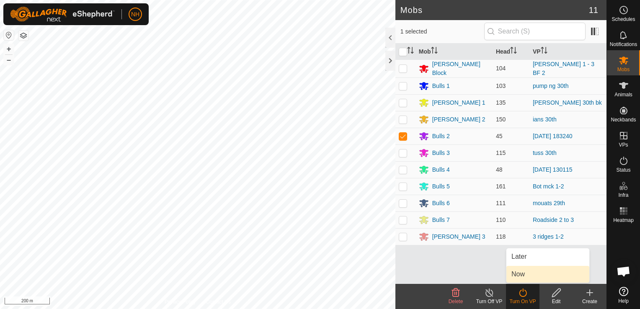
click at [526, 276] on link "Now" at bounding box center [547, 274] width 83 height 17
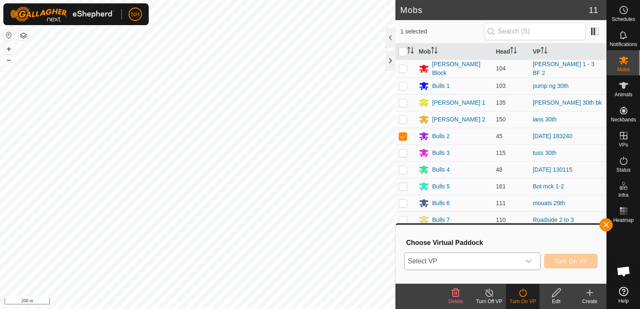
click at [508, 260] on span "Select VP" at bounding box center [463, 261] width 116 height 17
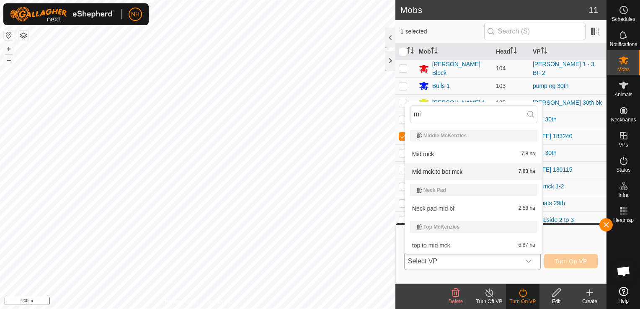
type input "m"
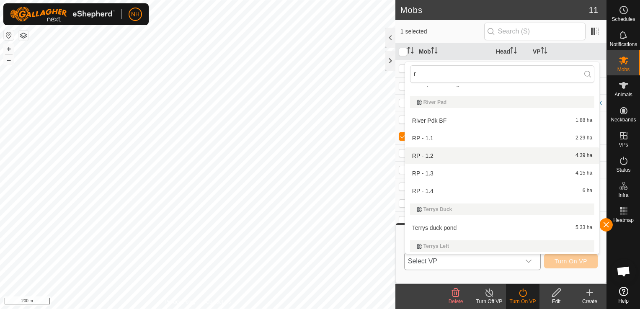
scroll to position [1413, 0]
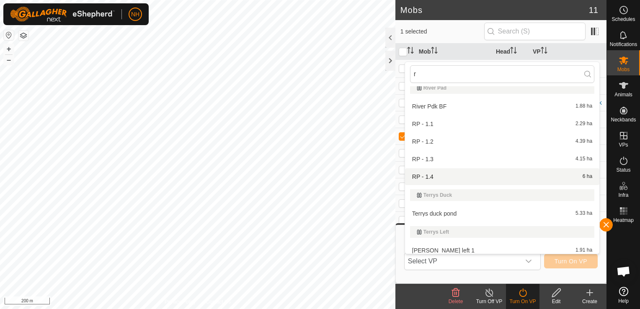
type input "r"
click at [589, 296] on icon at bounding box center [590, 293] width 10 height 10
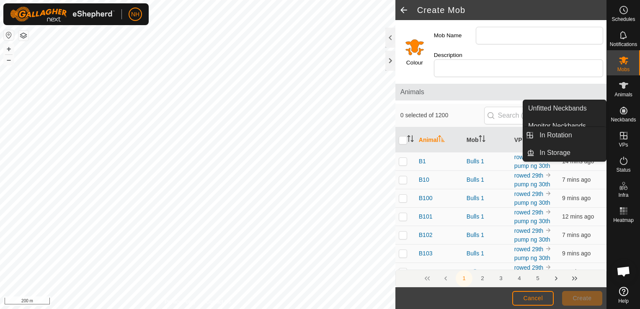
click at [622, 138] on icon at bounding box center [623, 136] width 10 height 10
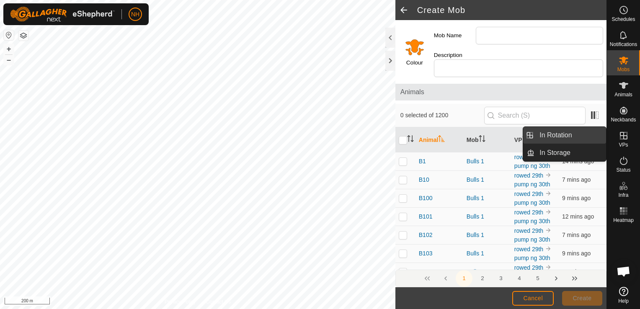
click at [568, 133] on link "In Rotation" at bounding box center [570, 135] width 72 height 17
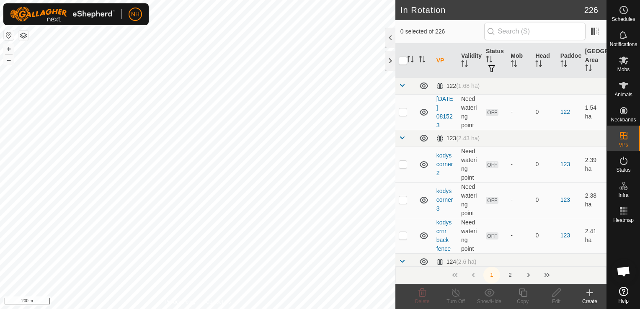
click at [590, 294] on icon at bounding box center [590, 293] width 10 height 10
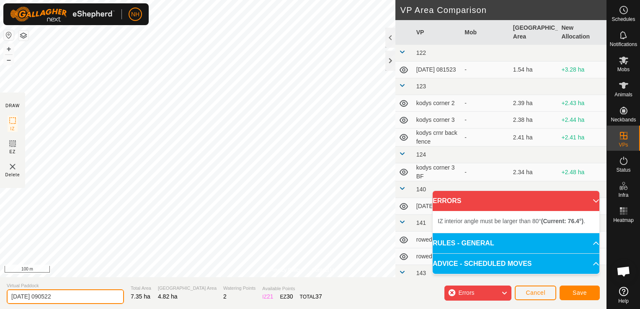
click at [92, 292] on input "2025-08-30 090522" at bounding box center [65, 296] width 117 height 15
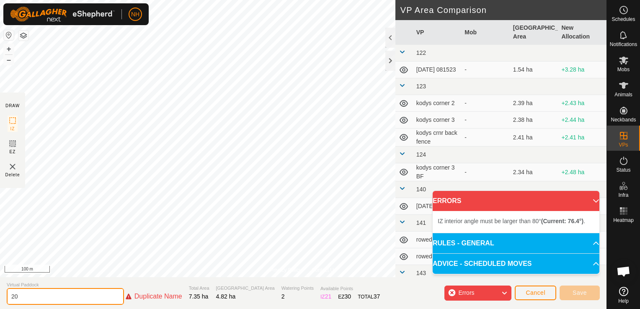
type input "2"
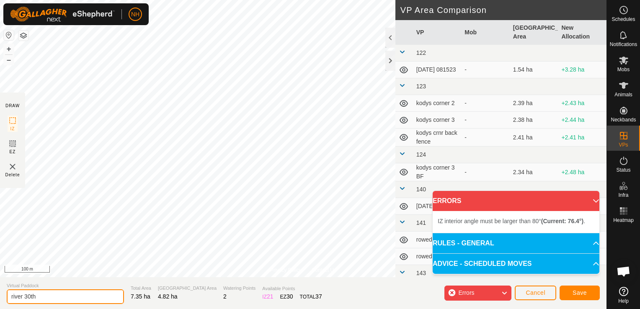
type input "river 30th"
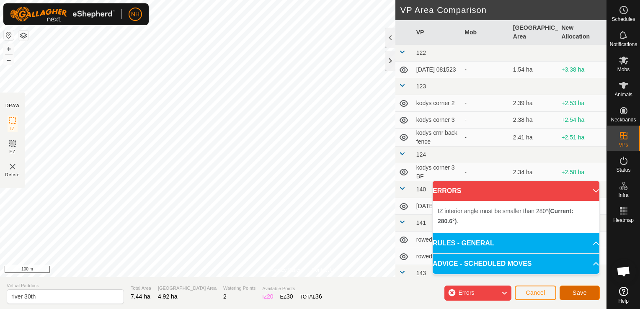
click at [576, 288] on button "Save" at bounding box center [579, 293] width 40 height 15
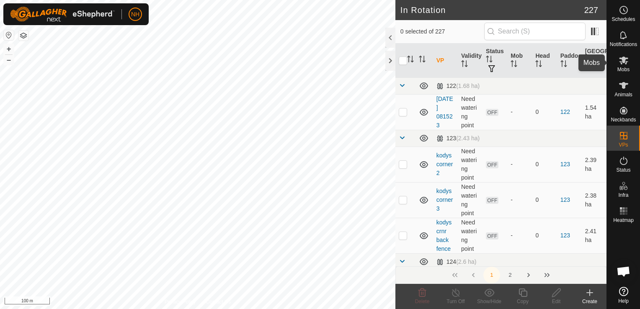
click at [624, 61] on icon at bounding box center [623, 61] width 9 height 8
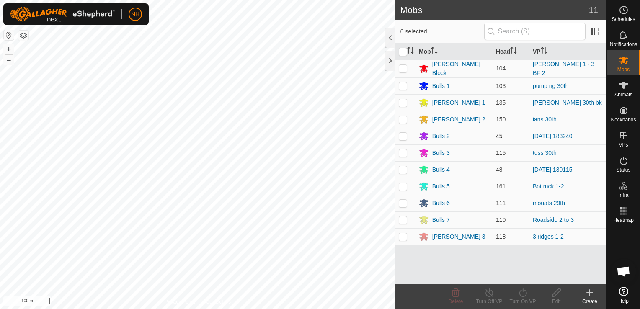
click at [402, 134] on p-checkbox at bounding box center [403, 136] width 8 height 7
checkbox input "true"
click at [524, 293] on icon at bounding box center [523, 293] width 10 height 10
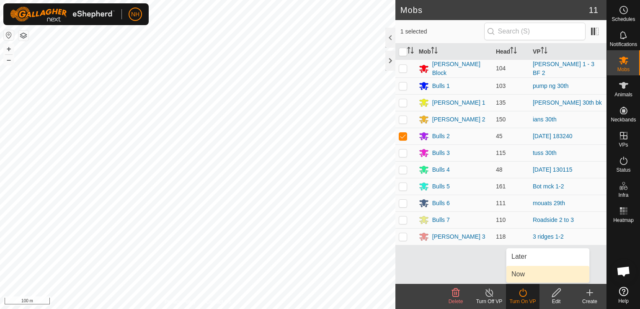
click at [519, 269] on link "Now" at bounding box center [547, 274] width 83 height 17
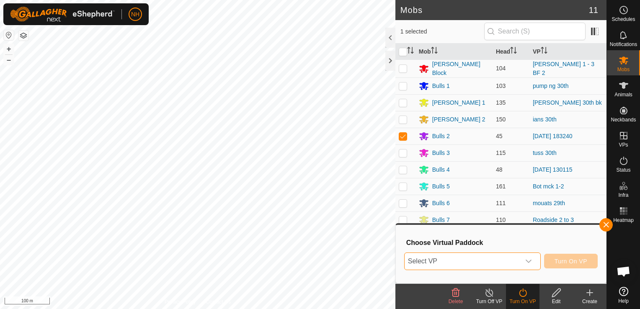
click at [497, 262] on span "Select VP" at bounding box center [463, 261] width 116 height 17
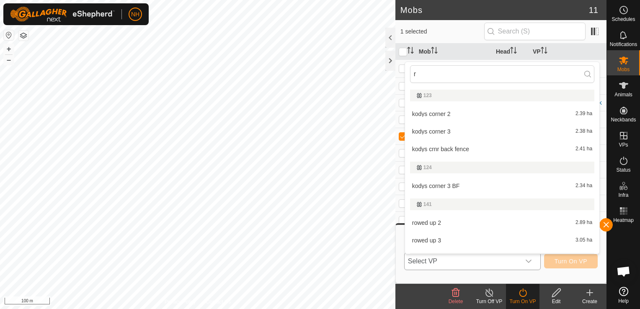
type input "ri"
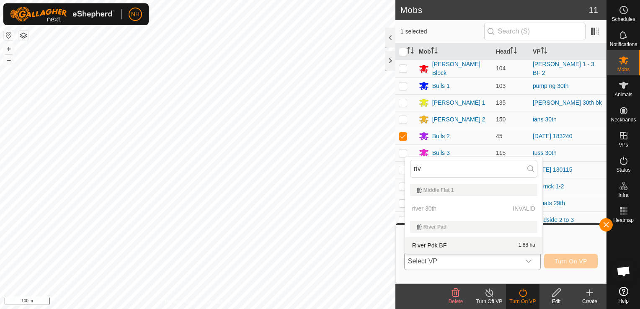
click at [432, 210] on p-selectitem "river 30th INVALID" at bounding box center [473, 208] width 137 height 17
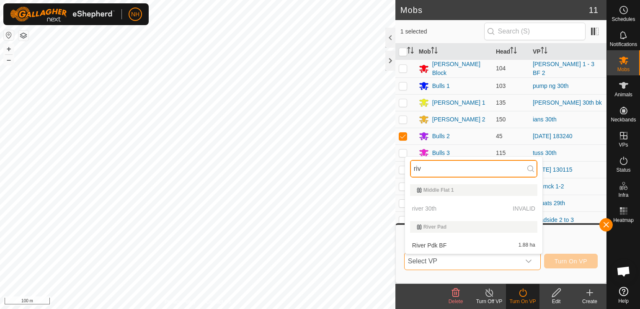
click at [426, 172] on input "riv" at bounding box center [473, 169] width 127 height 18
type input "r"
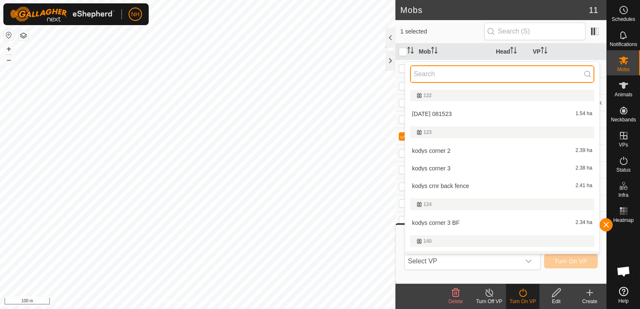
scroll to position [14, 0]
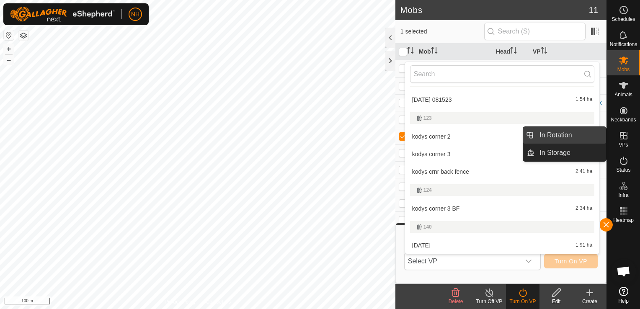
click at [550, 135] on link "In Rotation" at bounding box center [570, 135] width 72 height 17
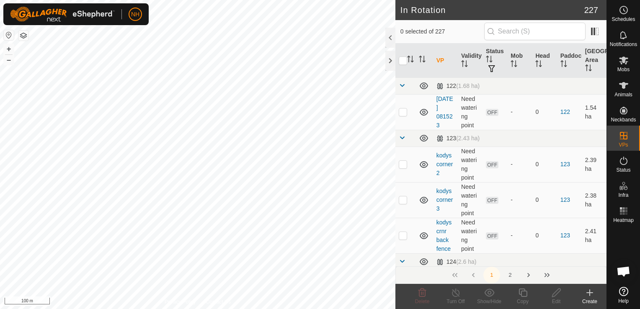
click at [590, 295] on icon at bounding box center [590, 293] width 0 height 6
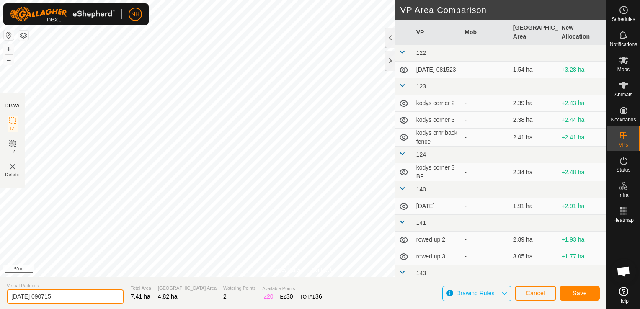
click at [82, 297] on input "2025-08-30 090715" at bounding box center [65, 296] width 117 height 15
type input "2"
type input "river 30th 2"
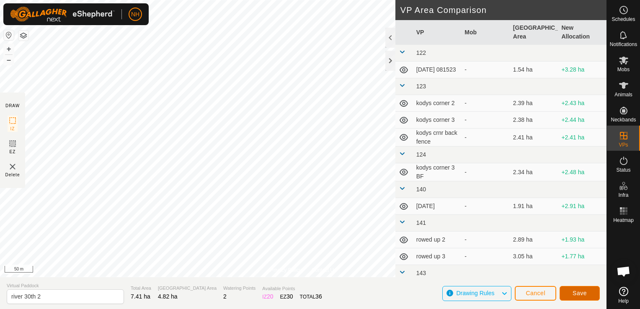
click at [587, 296] on button "Save" at bounding box center [579, 293] width 40 height 15
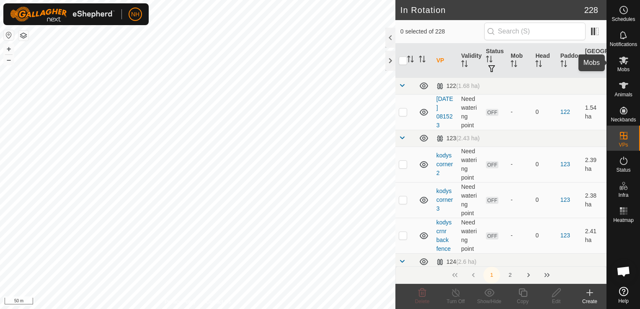
click at [624, 63] on icon at bounding box center [623, 60] width 10 height 10
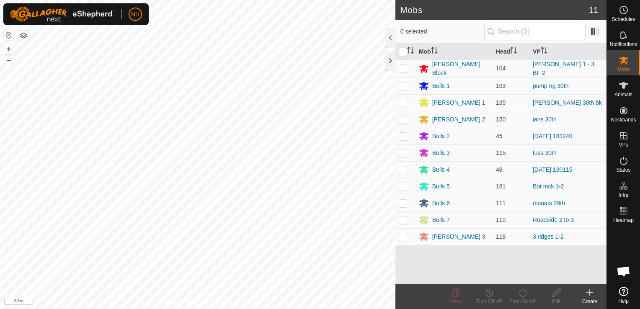
click at [403, 133] on p-checkbox at bounding box center [403, 136] width 8 height 7
checkbox input "true"
click at [524, 291] on icon at bounding box center [523, 293] width 10 height 10
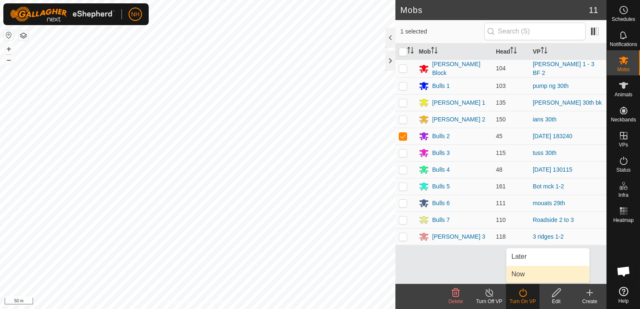
click at [524, 271] on link "Now" at bounding box center [547, 274] width 83 height 17
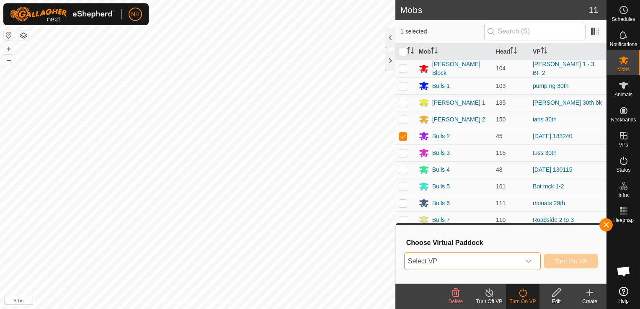
click at [493, 263] on span "Select VP" at bounding box center [463, 261] width 116 height 17
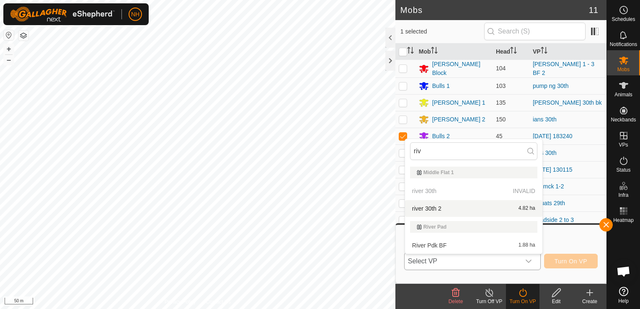
type input "riv"
click at [446, 207] on li "river 30th 2 4.82 ha" at bounding box center [473, 208] width 137 height 17
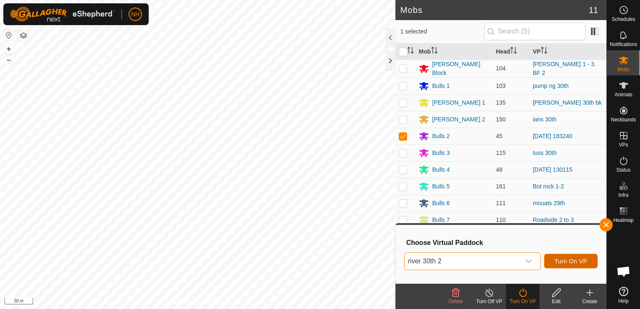
click at [575, 258] on span "Turn On VP" at bounding box center [570, 261] width 33 height 7
